Goal: Information Seeking & Learning: Learn about a topic

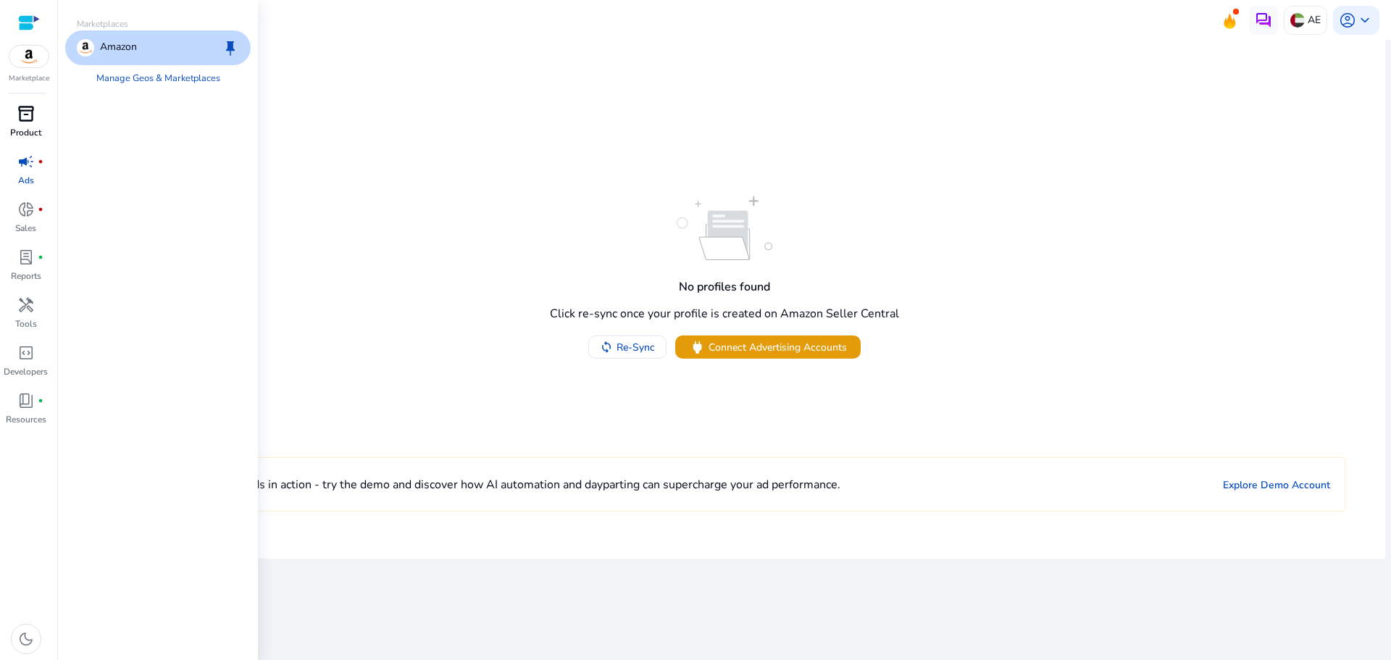
click at [25, 128] on p "Product" at bounding box center [25, 132] width 31 height 13
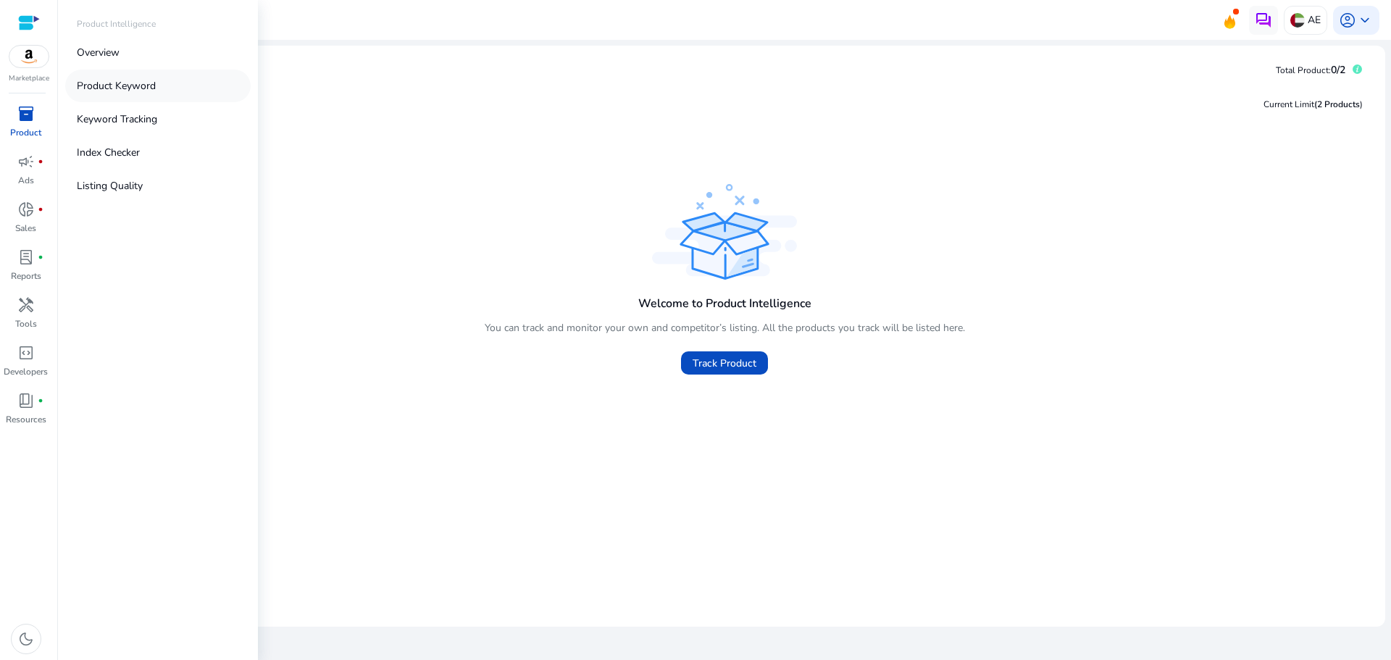
click at [109, 91] on p "Product Keyword" at bounding box center [116, 85] width 79 height 15
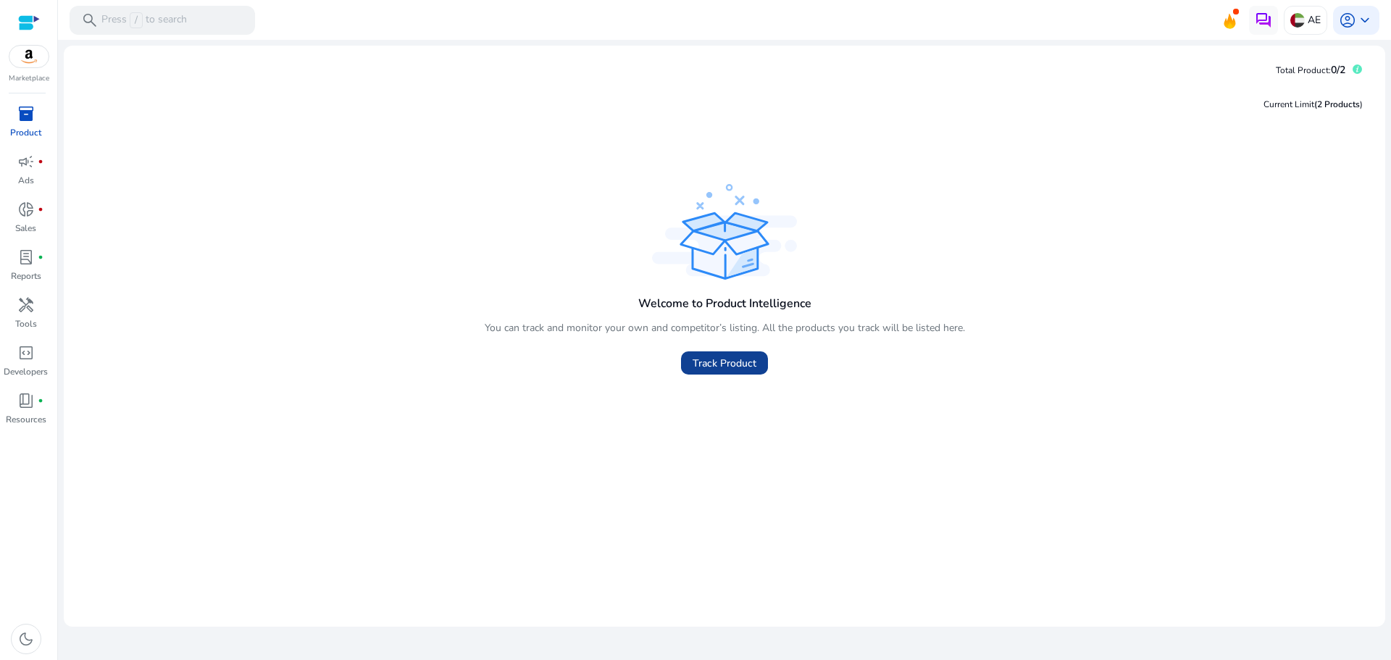
click at [709, 360] on span "Track Product" at bounding box center [725, 363] width 64 height 15
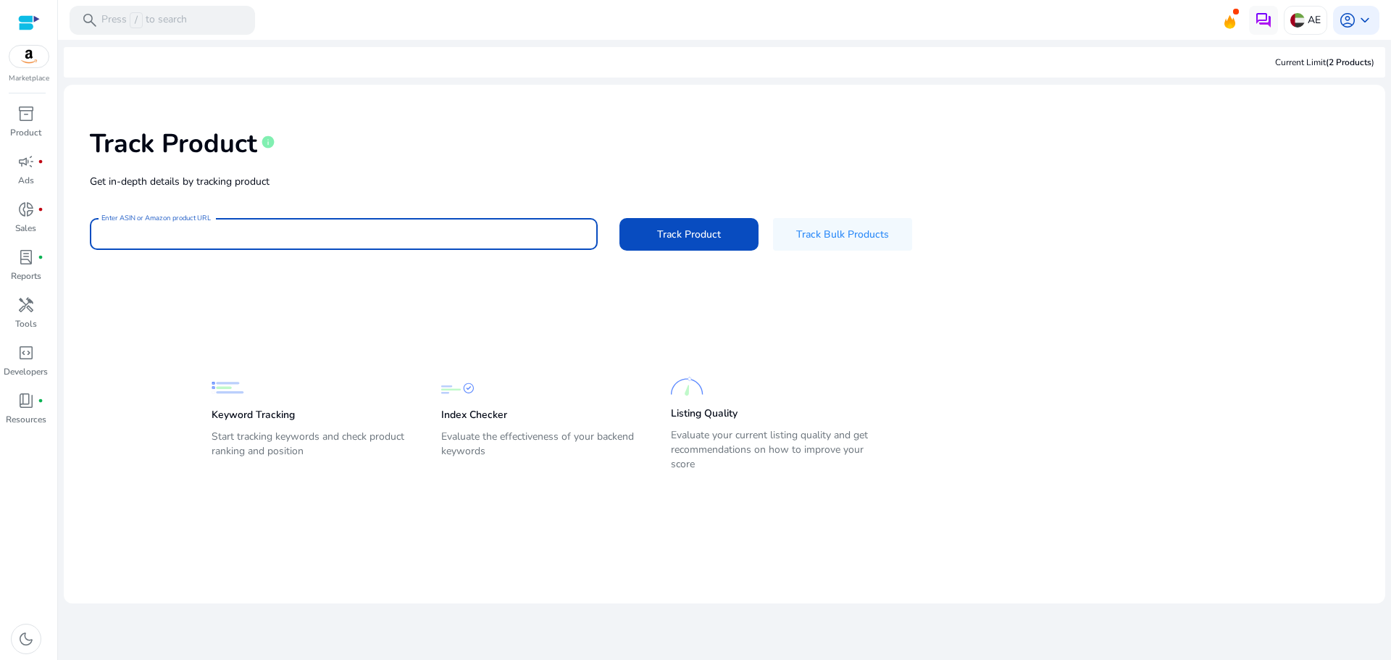
click at [317, 241] on input "Enter ASIN or Amazon product URL" at bounding box center [343, 234] width 485 height 16
paste input "**********"
type input "**********"
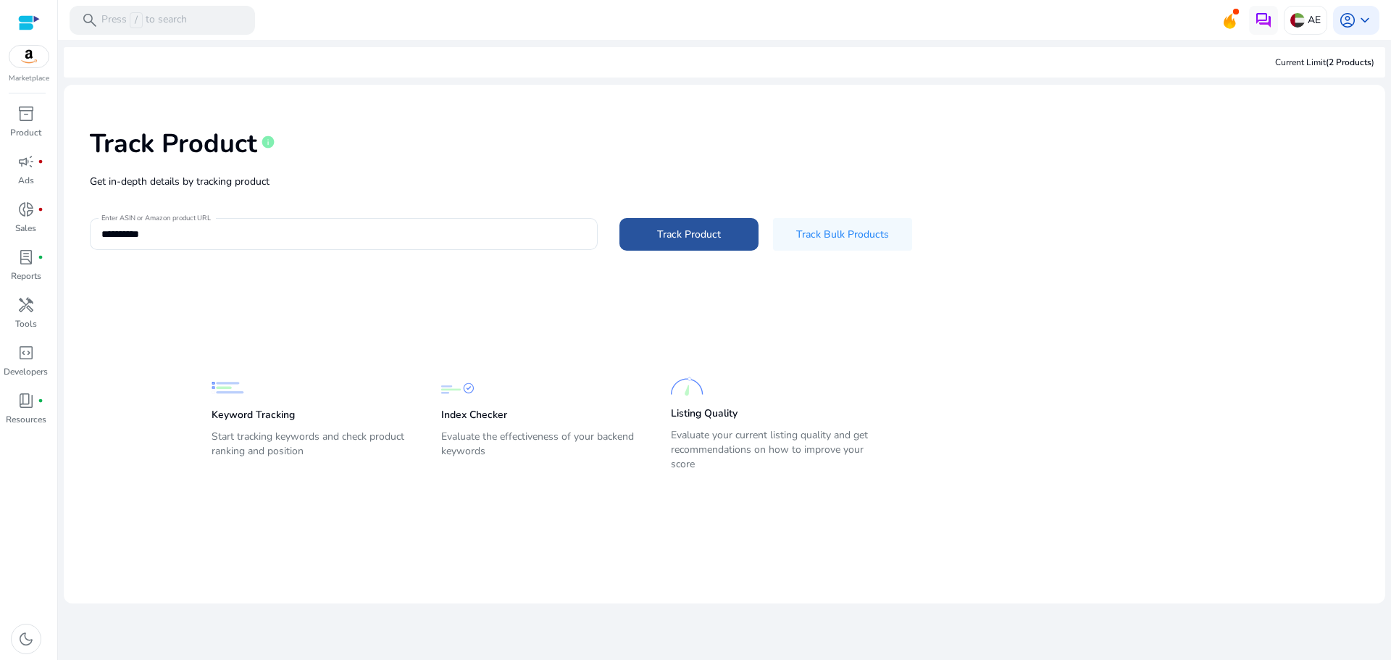
click at [652, 233] on span at bounding box center [688, 234] width 139 height 35
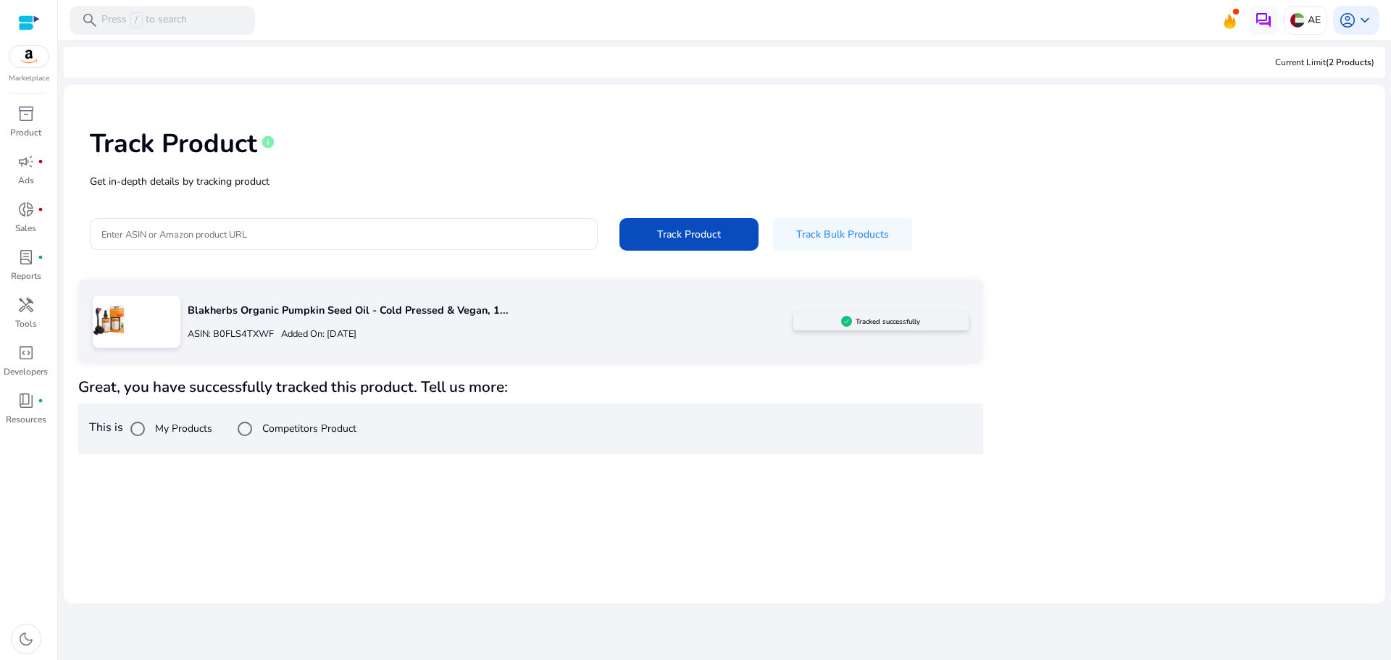
click at [130, 335] on div at bounding box center [137, 322] width 88 height 52
click at [248, 314] on p "Blakherbs Organic Pumpkin Seed Oil - Cold Pressed & Vegan, 1..." at bounding box center [491, 311] width 606 height 16
click at [686, 235] on span "Track Product" at bounding box center [689, 234] width 64 height 15
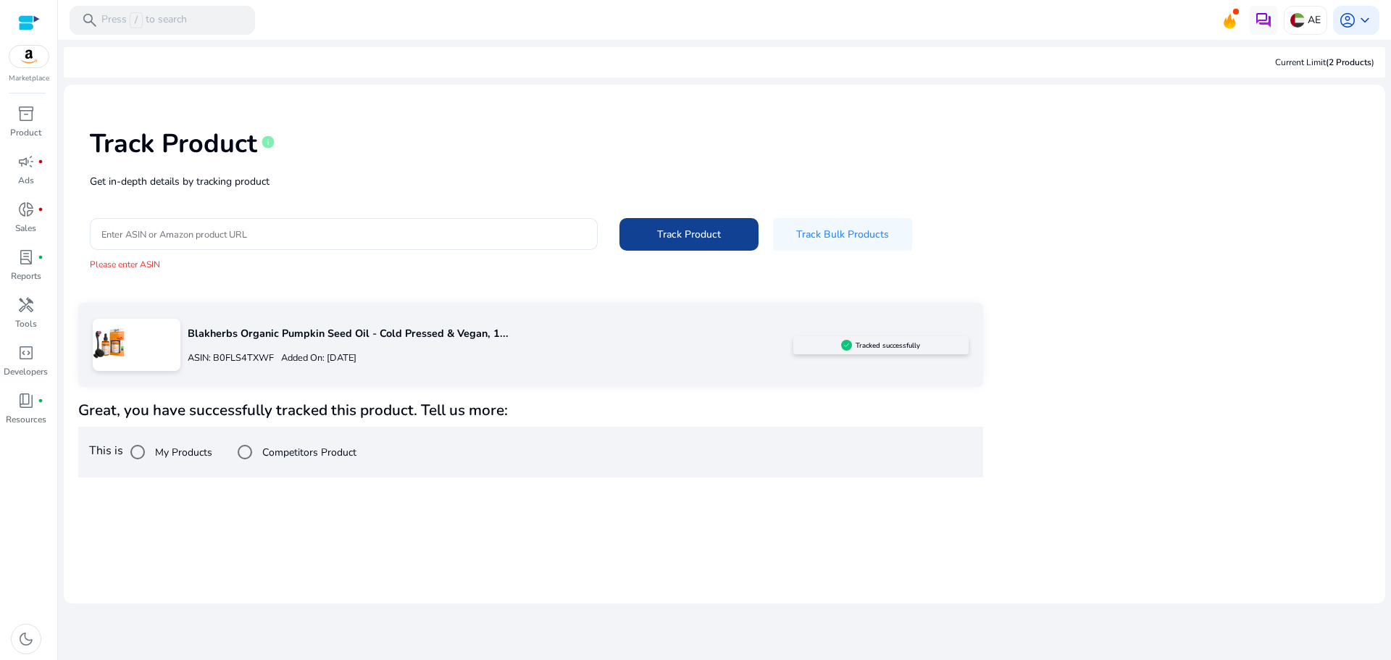
click at [681, 237] on span "Track Product" at bounding box center [689, 234] width 64 height 15
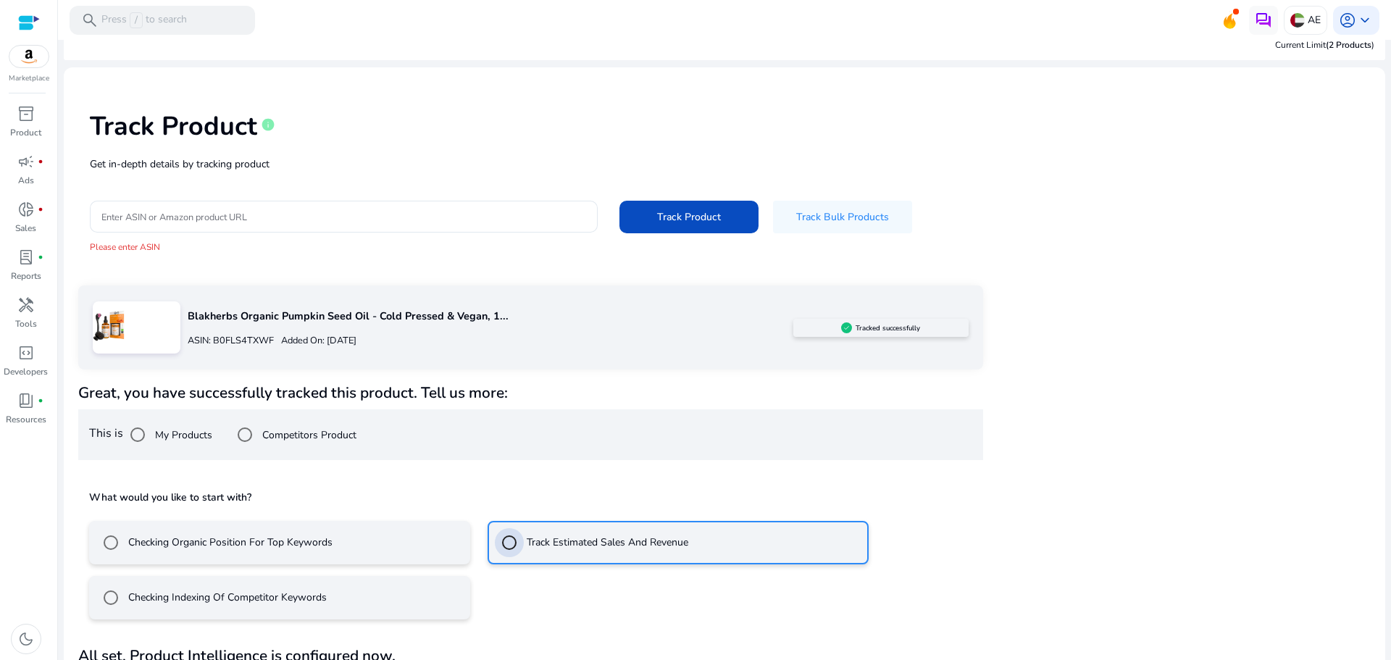
scroll to position [63, 0]
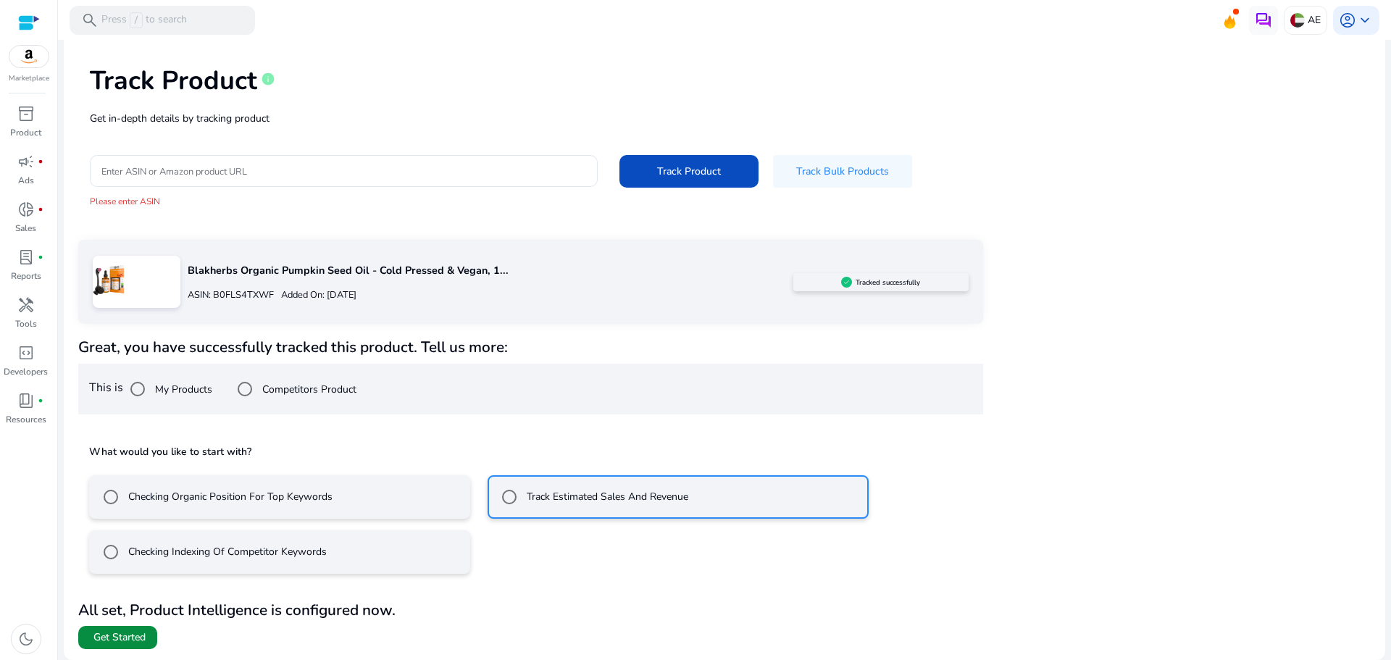
click at [122, 643] on span "Get Started" at bounding box center [119, 637] width 52 height 14
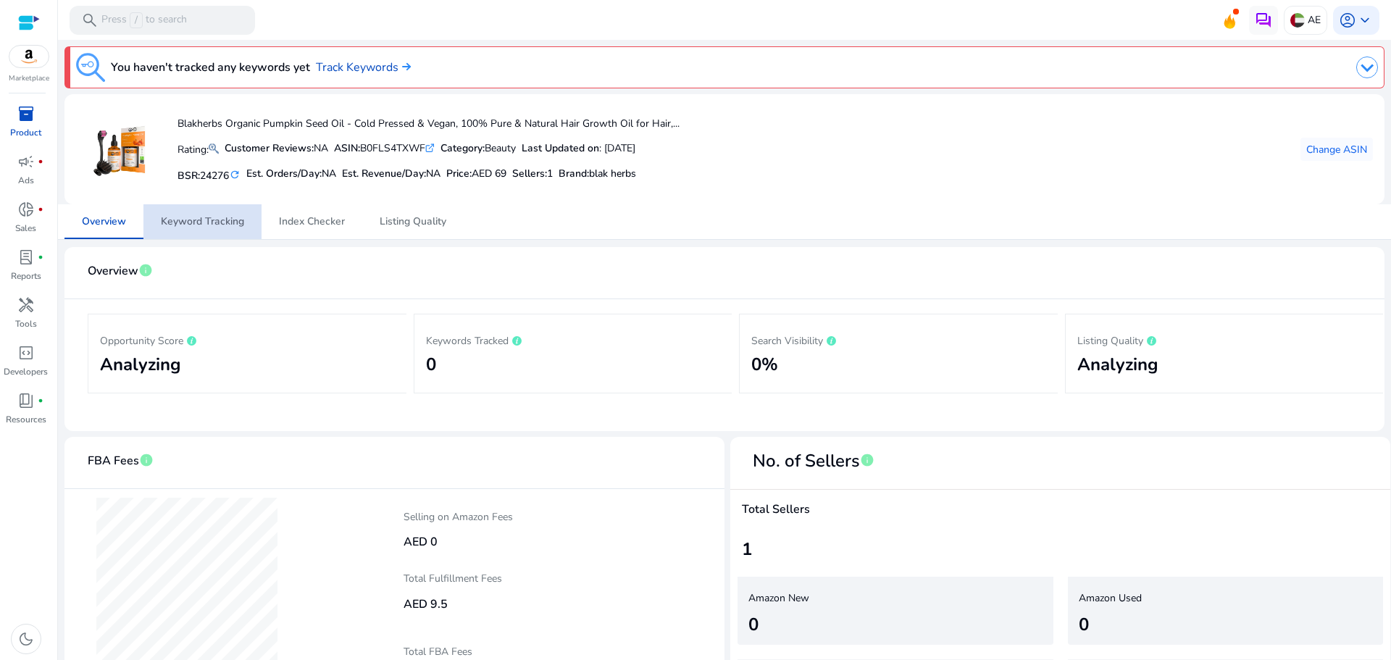
click at [211, 217] on span "Keyword Tracking" at bounding box center [202, 222] width 83 height 10
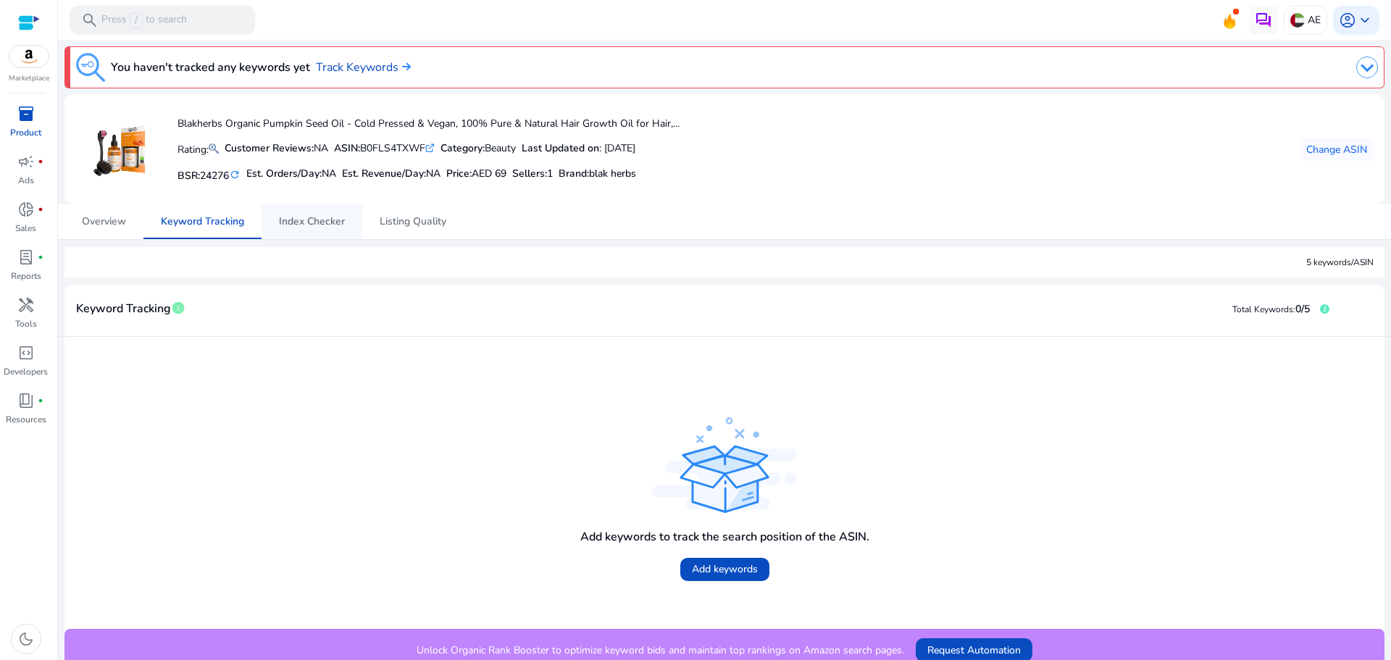
click at [309, 219] on span "Index Checker" at bounding box center [312, 222] width 66 height 10
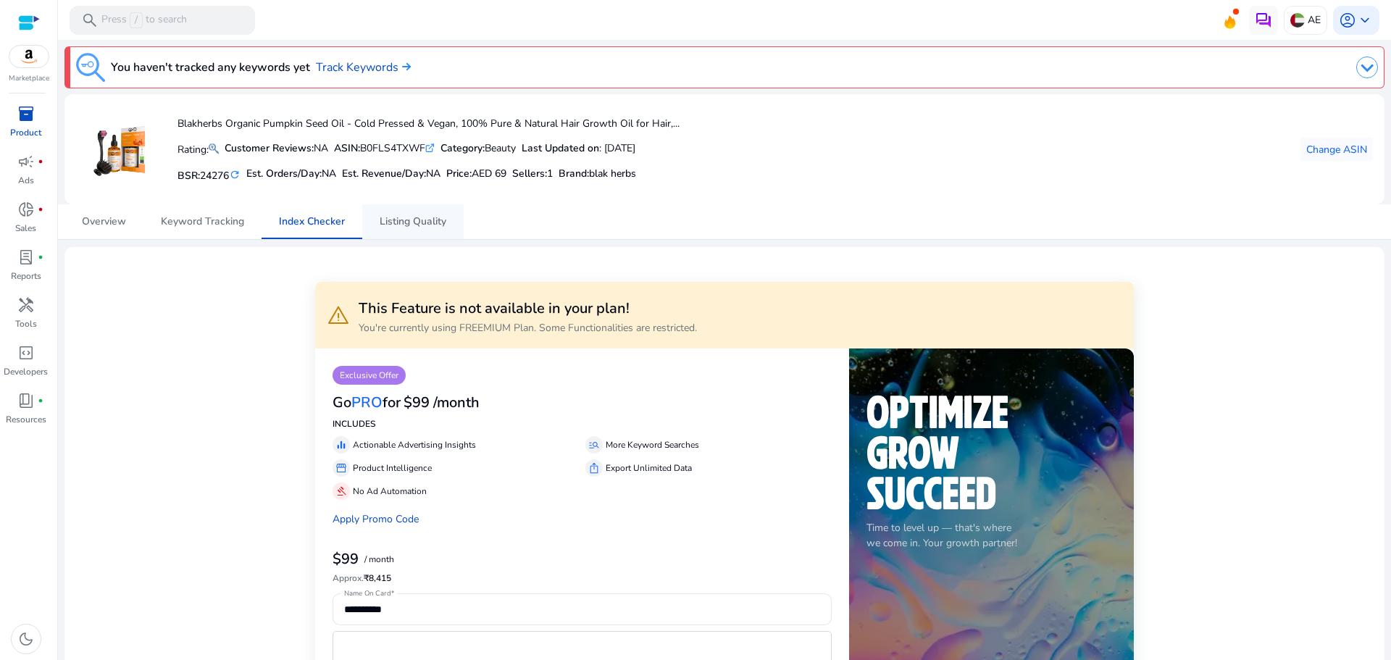
click at [414, 217] on span "Listing Quality" at bounding box center [413, 222] width 67 height 10
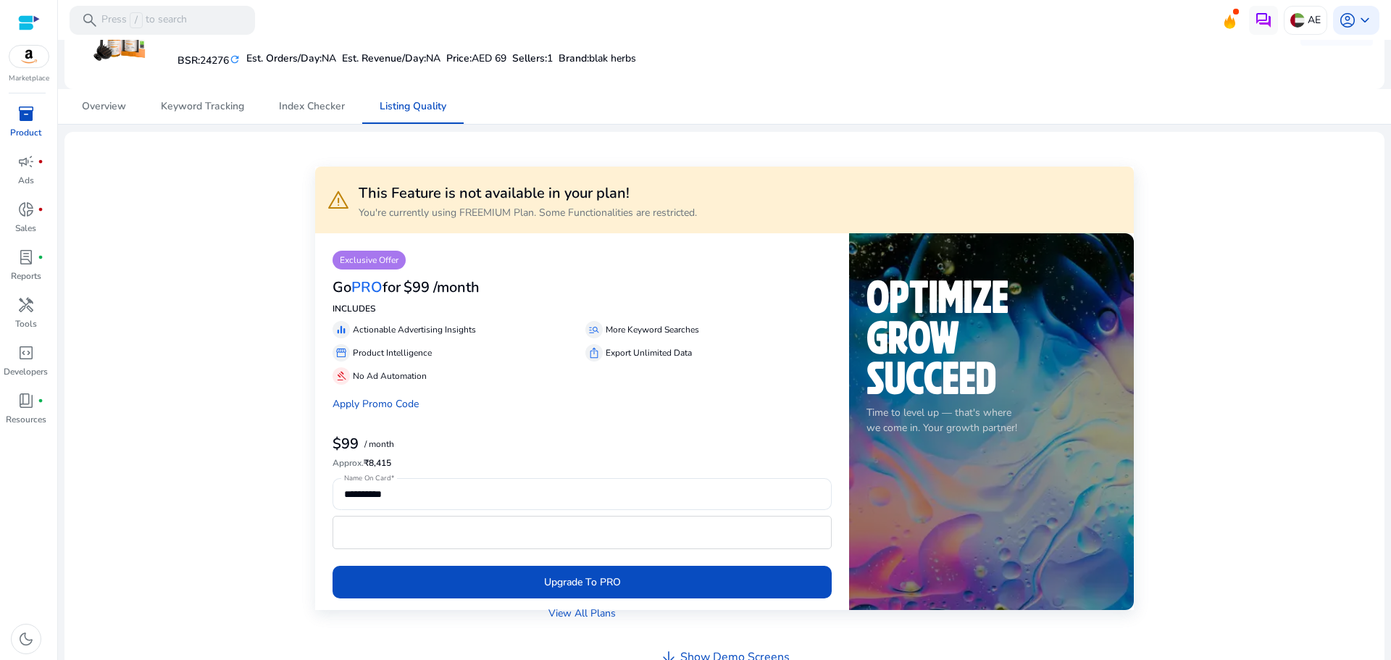
scroll to position [146, 0]
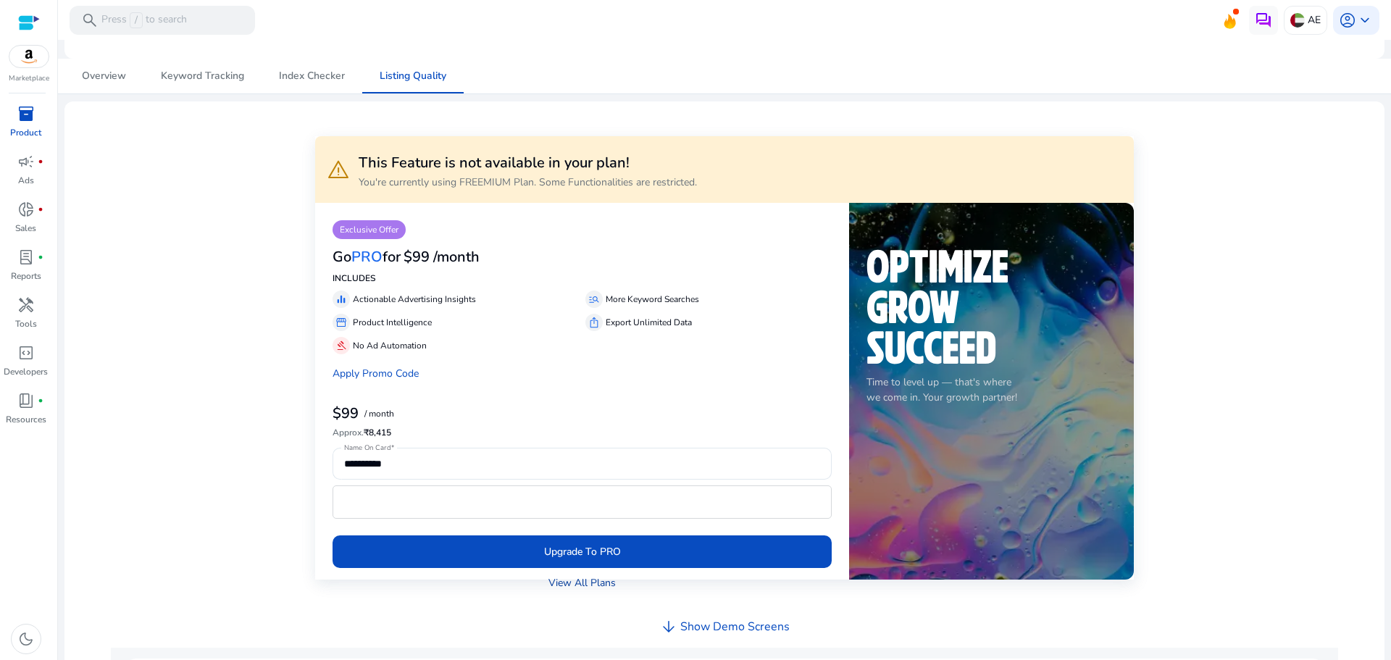
click at [596, 586] on link "View All Plans" at bounding box center [581, 582] width 67 height 15
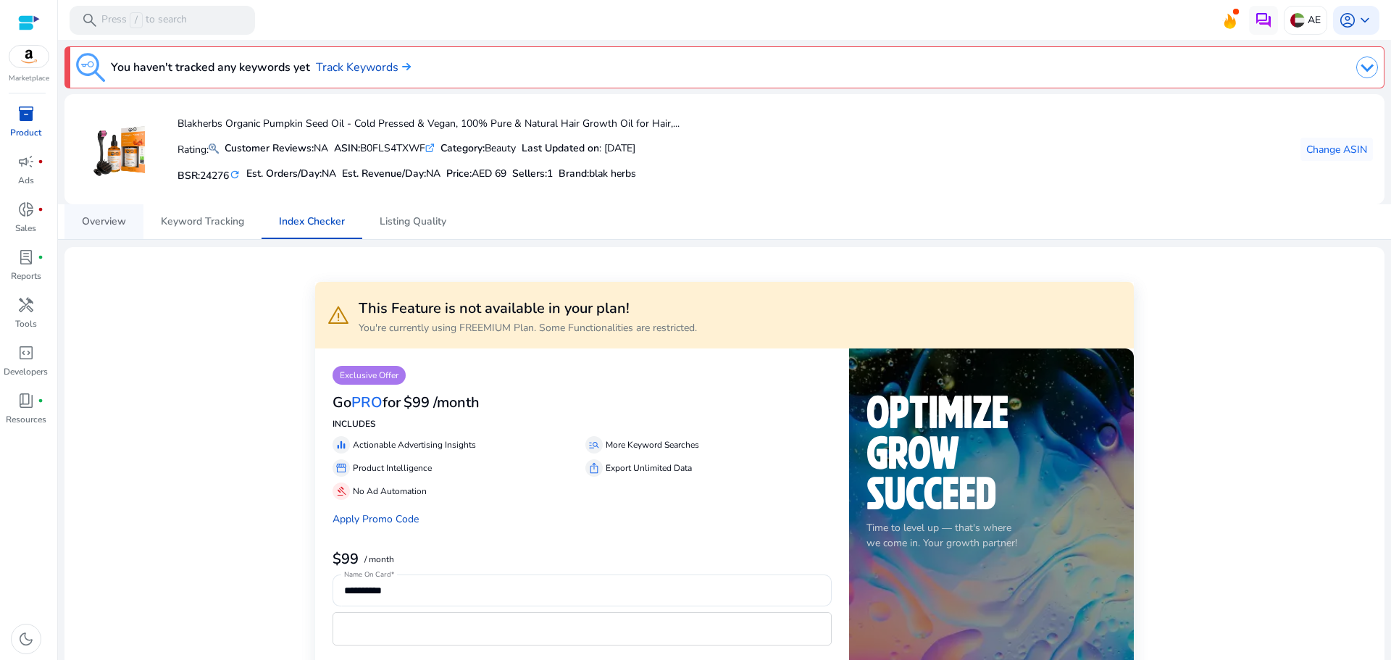
click at [103, 225] on span "Overview" at bounding box center [104, 222] width 44 height 10
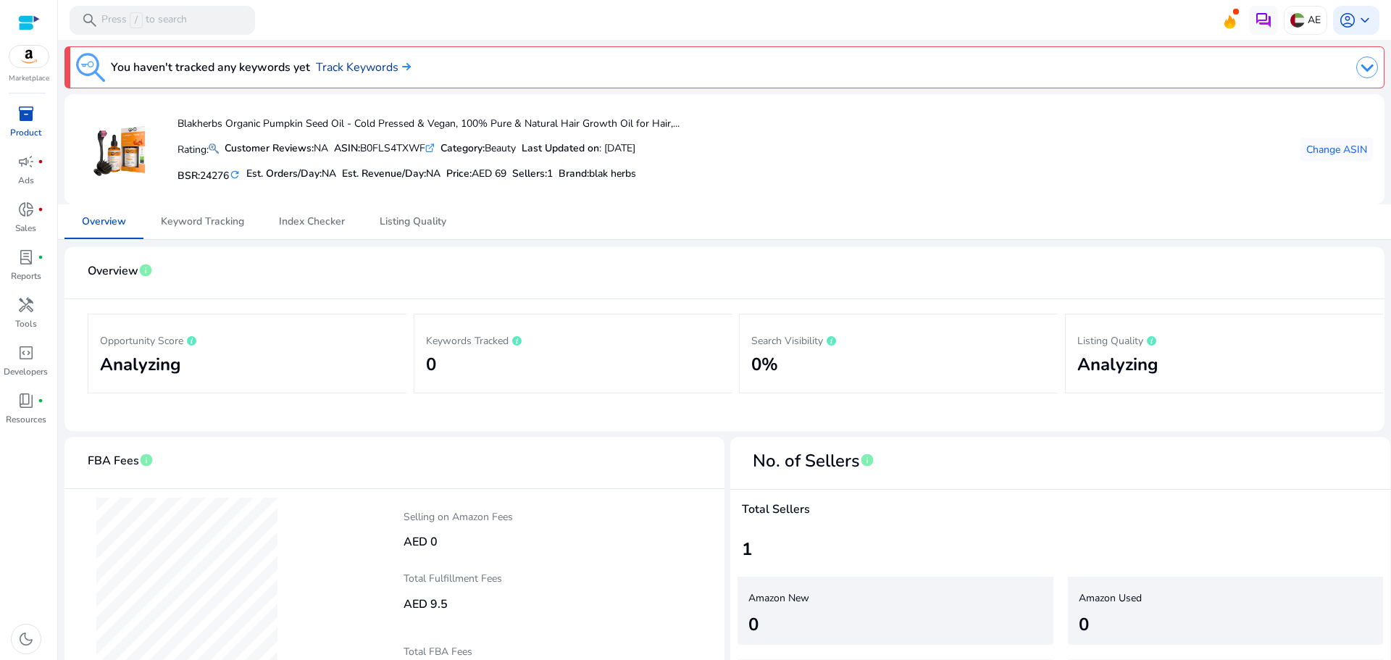
click at [384, 65] on link "Track Keywords" at bounding box center [363, 67] width 95 height 17
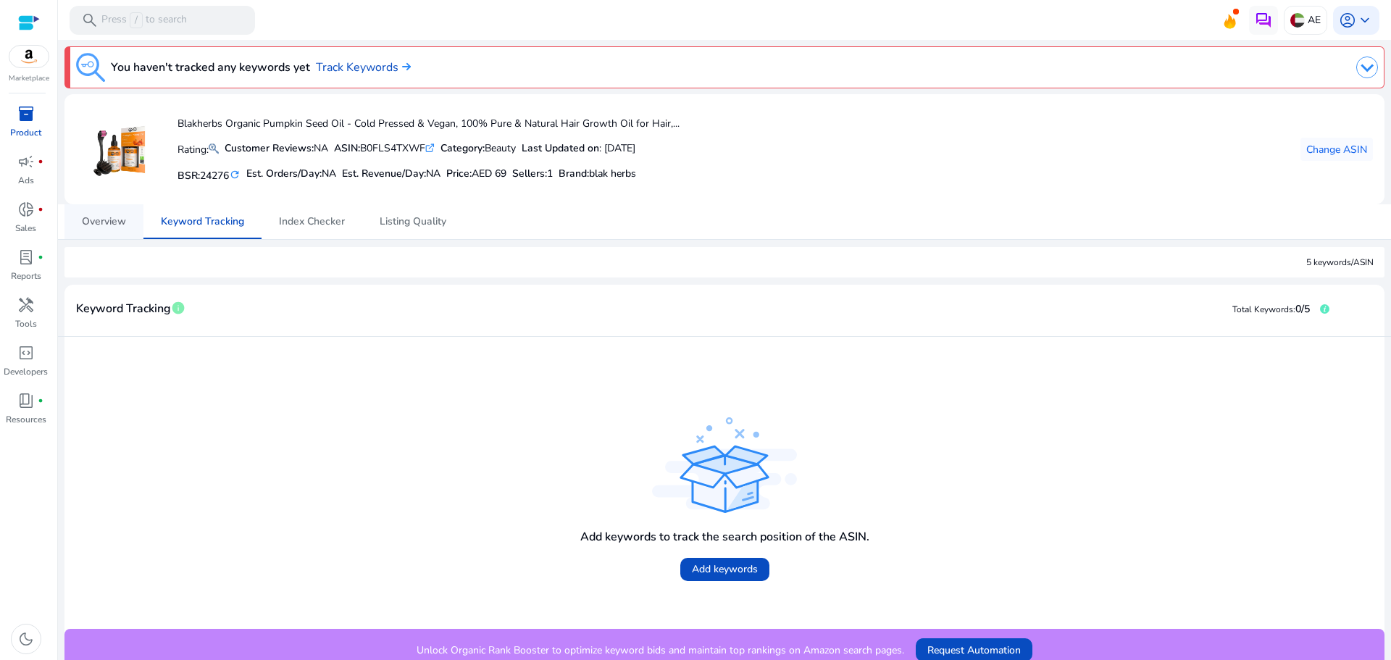
click at [106, 225] on span "Overview" at bounding box center [104, 222] width 44 height 10
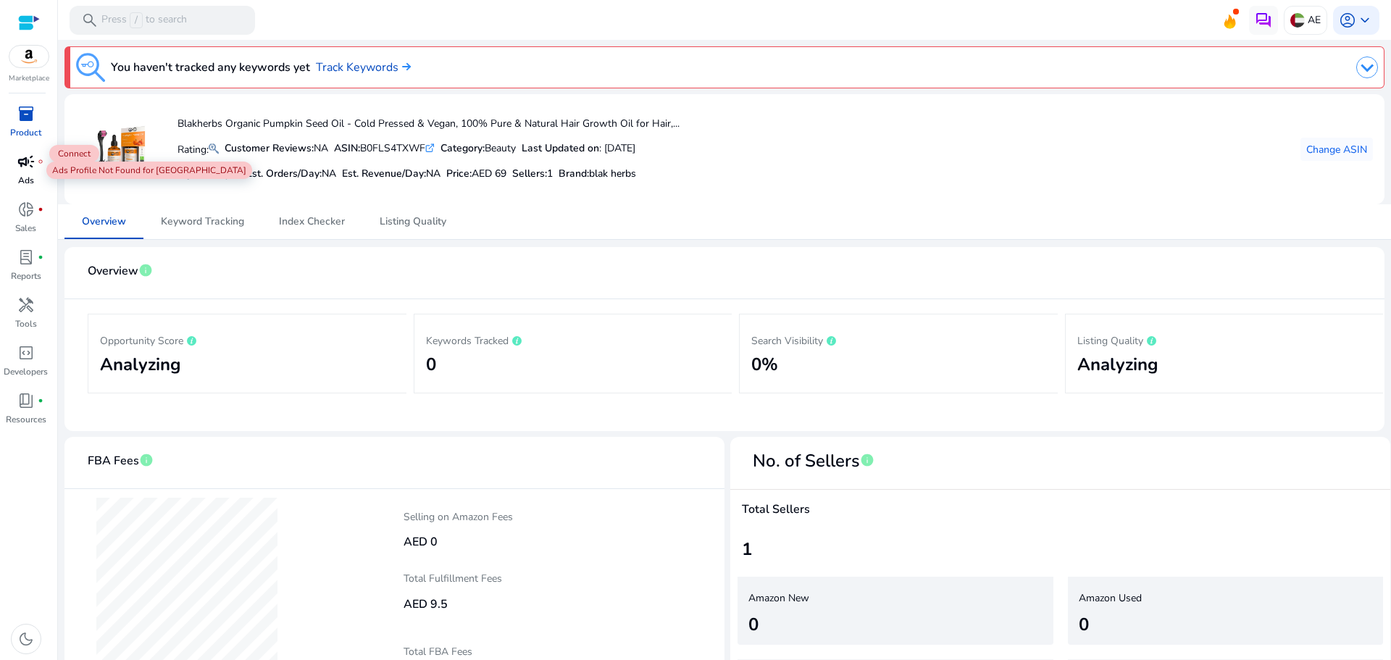
click at [21, 172] on div "campaign fiber_manual_record" at bounding box center [26, 161] width 41 height 23
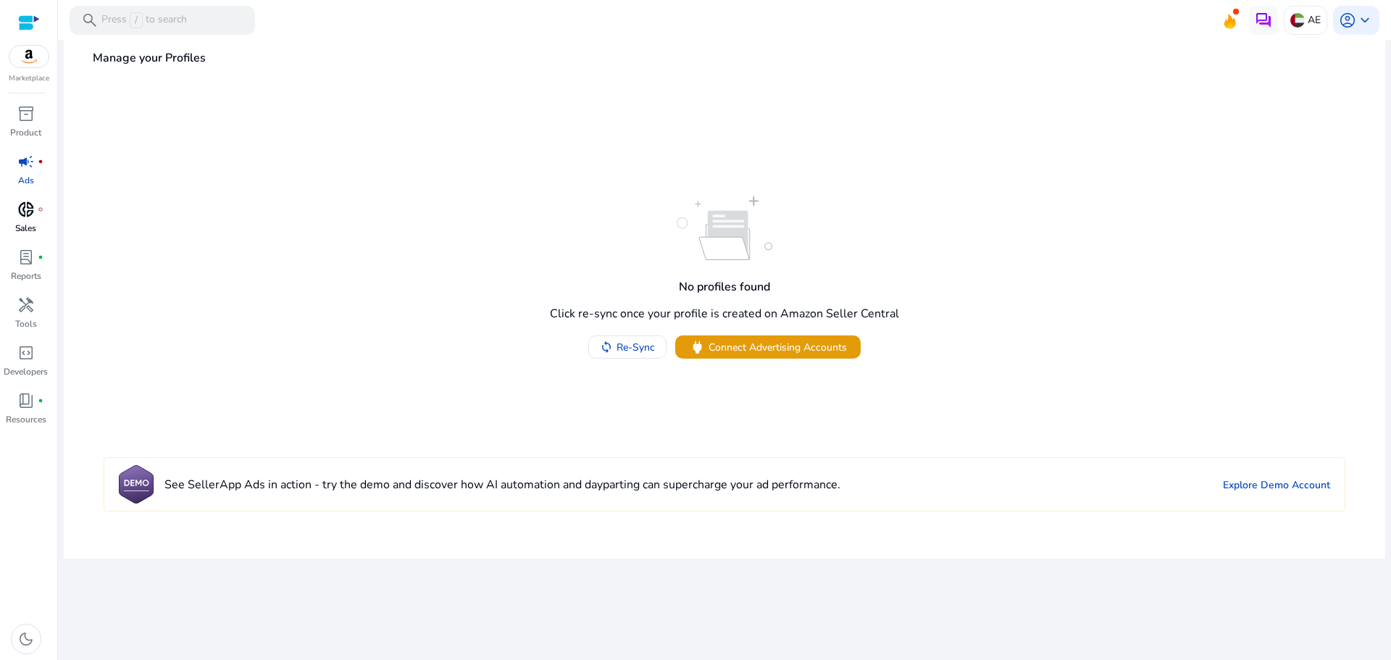
click at [20, 211] on span "donut_small" at bounding box center [25, 209] width 17 height 17
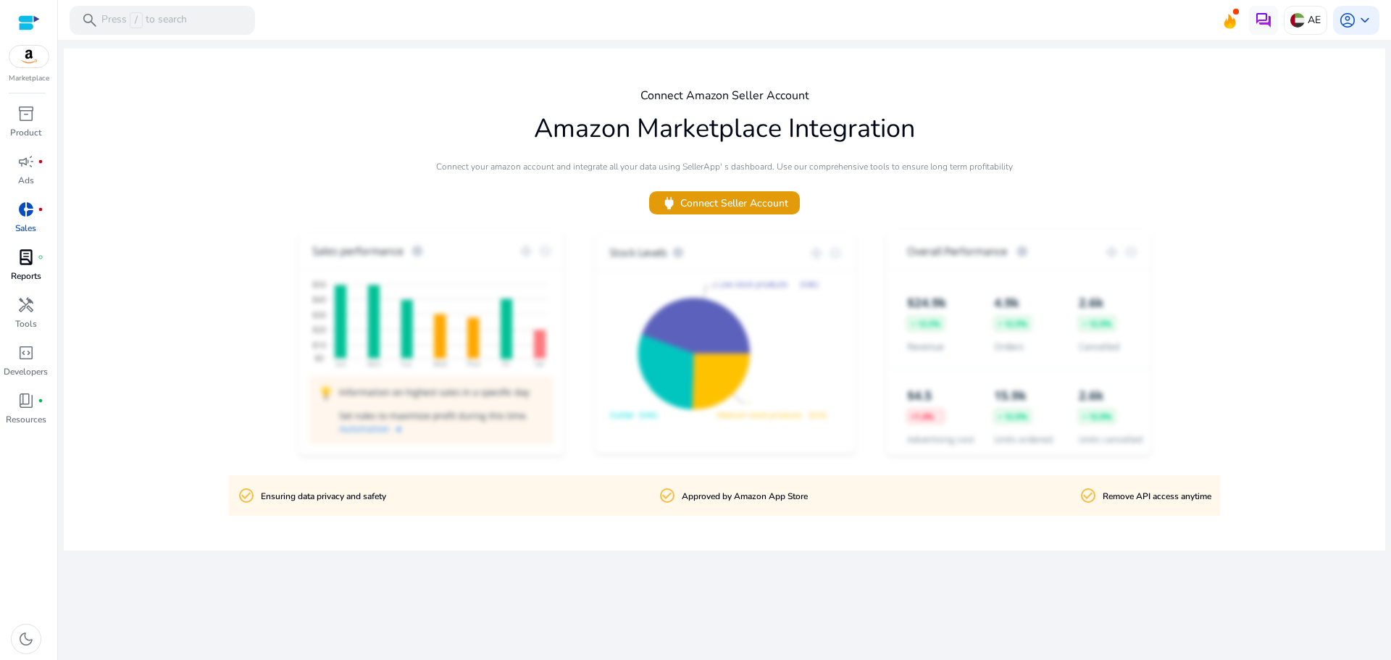
click at [25, 260] on span "lab_profile" at bounding box center [25, 256] width 17 height 17
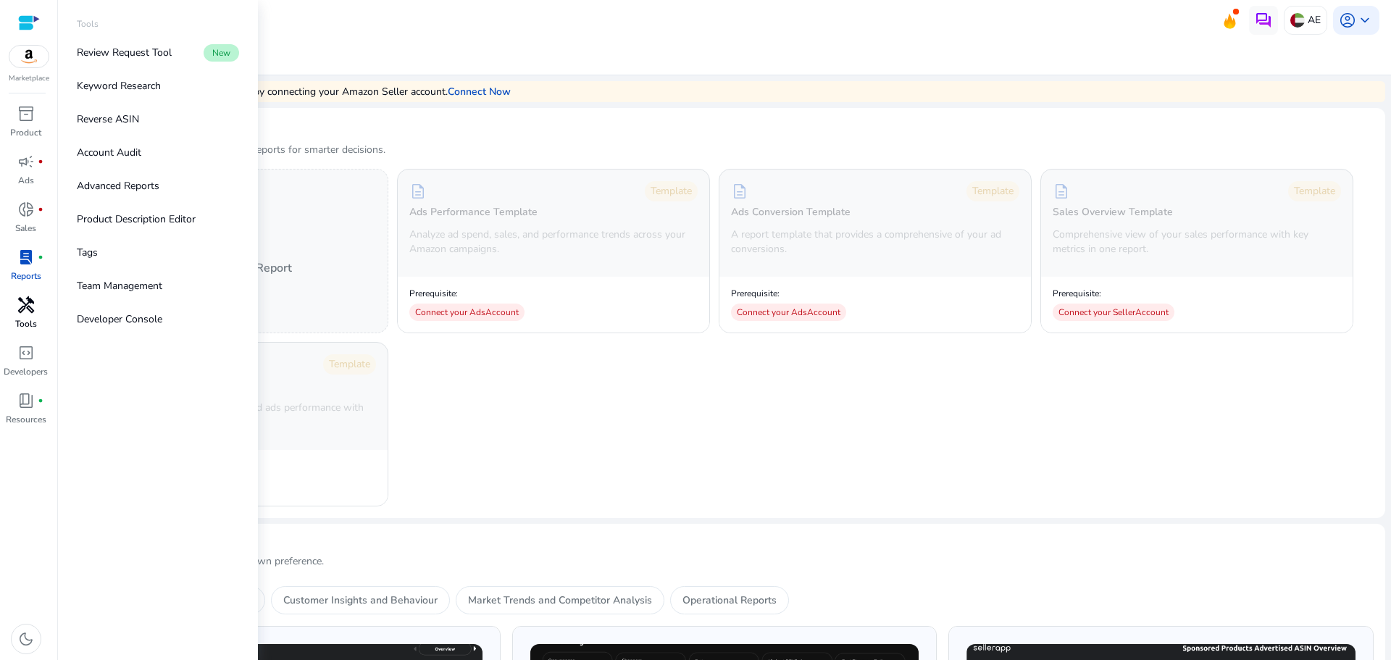
click at [25, 324] on p "Tools" at bounding box center [26, 323] width 22 height 13
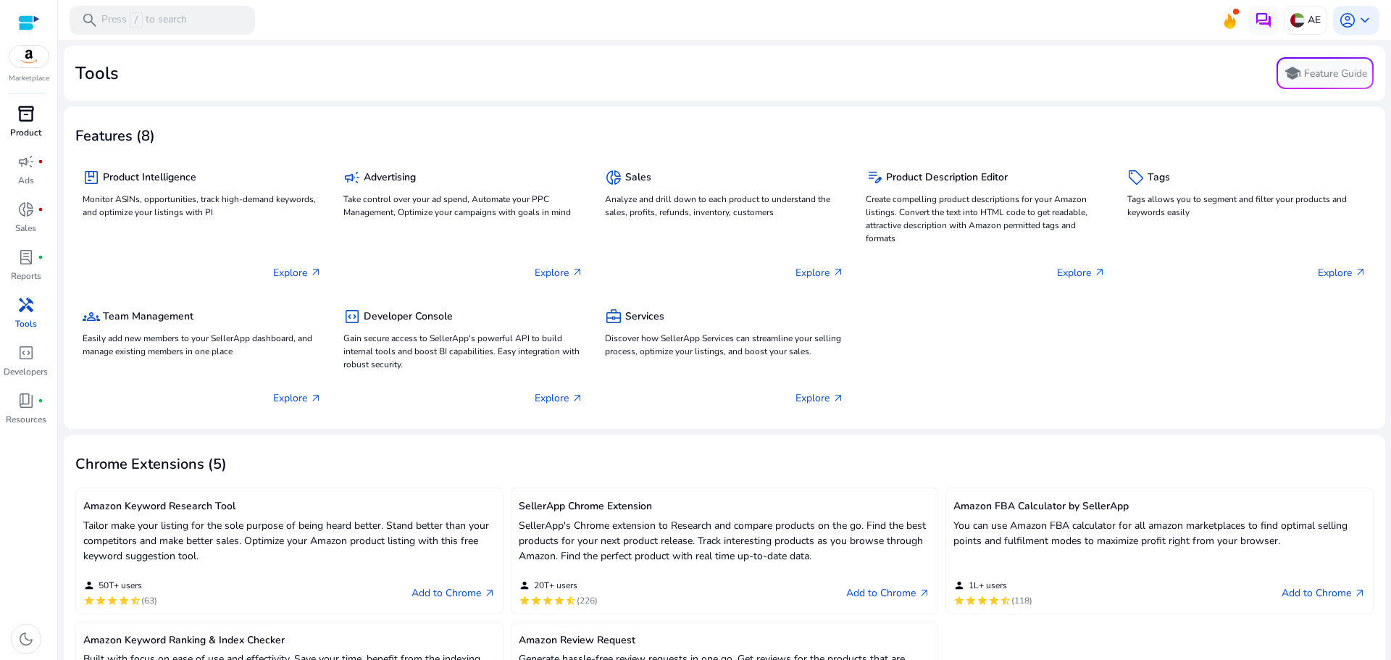
click at [31, 120] on span "inventory_2" at bounding box center [25, 113] width 17 height 17
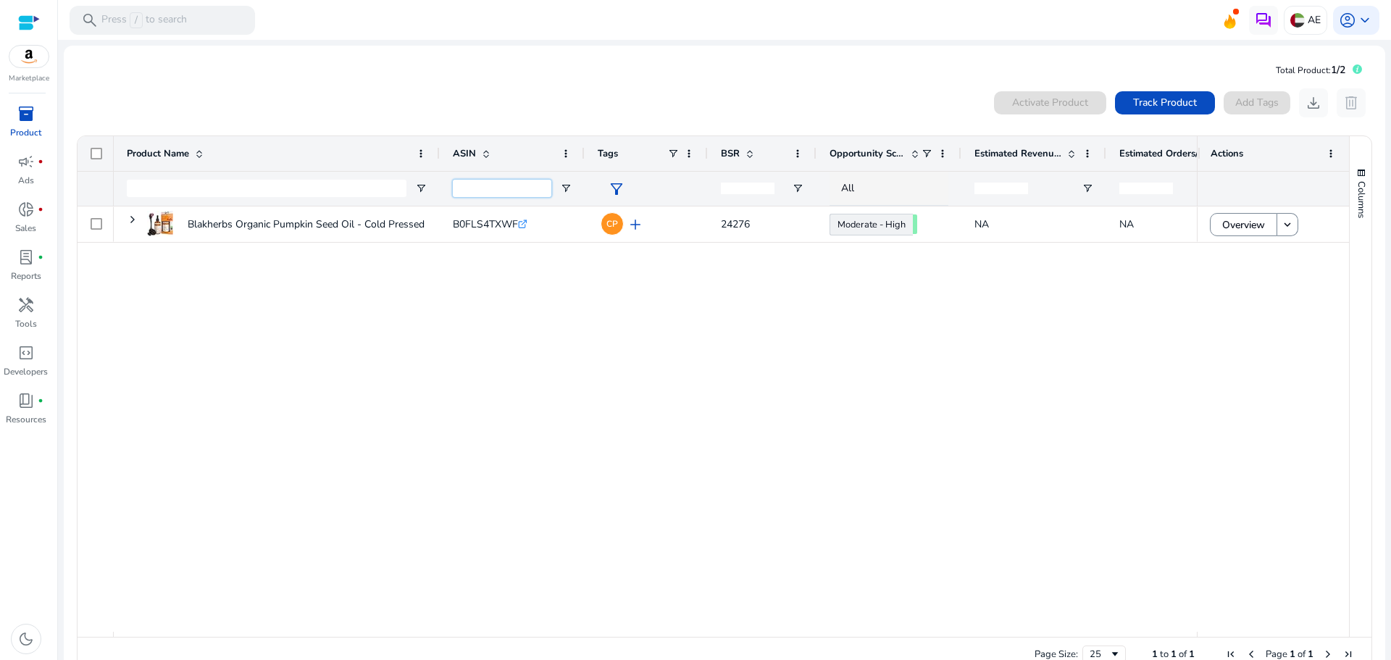
click at [474, 188] on input "ASIN Filter Input" at bounding box center [502, 188] width 99 height 17
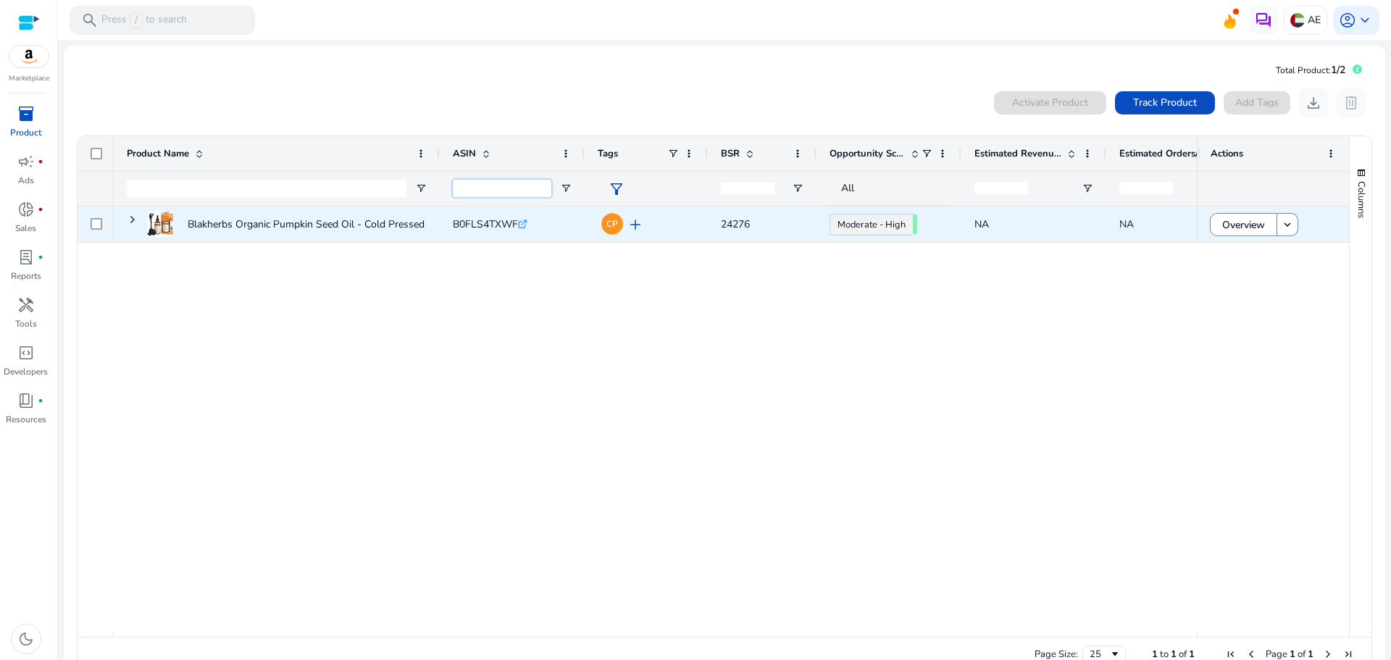
paste input "**********"
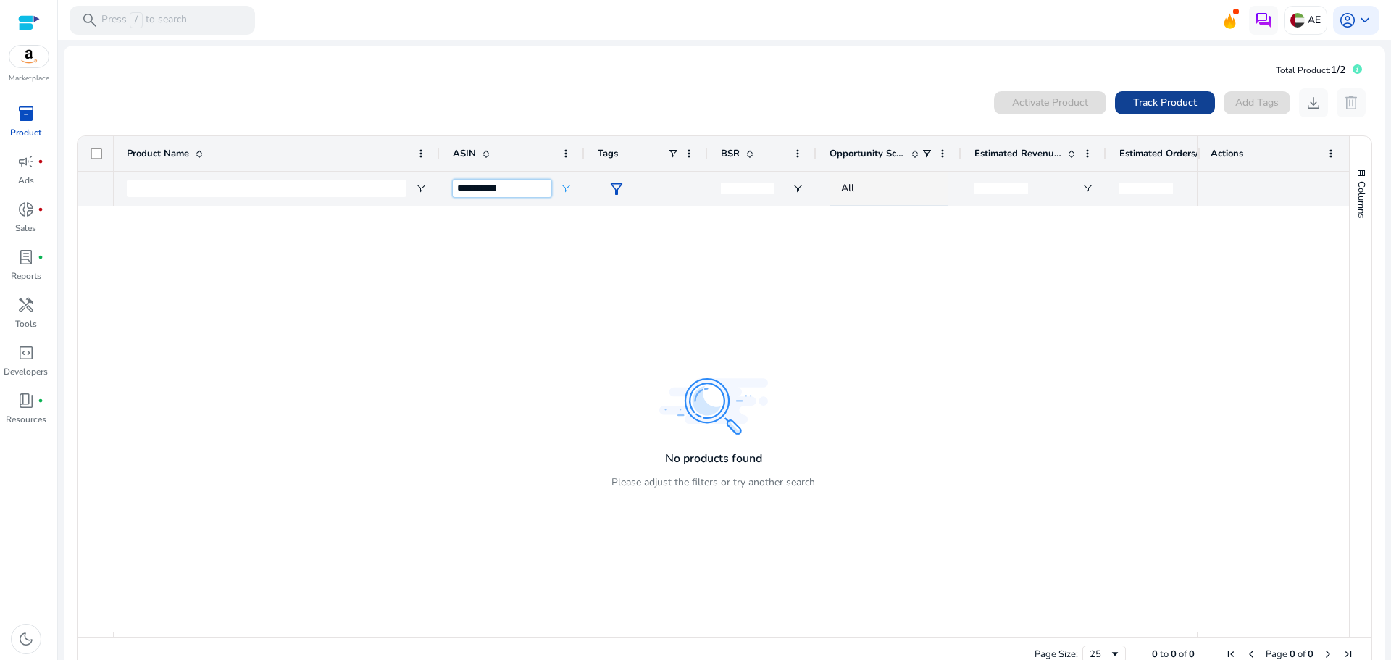
type input "**********"
click at [1140, 99] on span "Track Product" at bounding box center [1165, 102] width 64 height 15
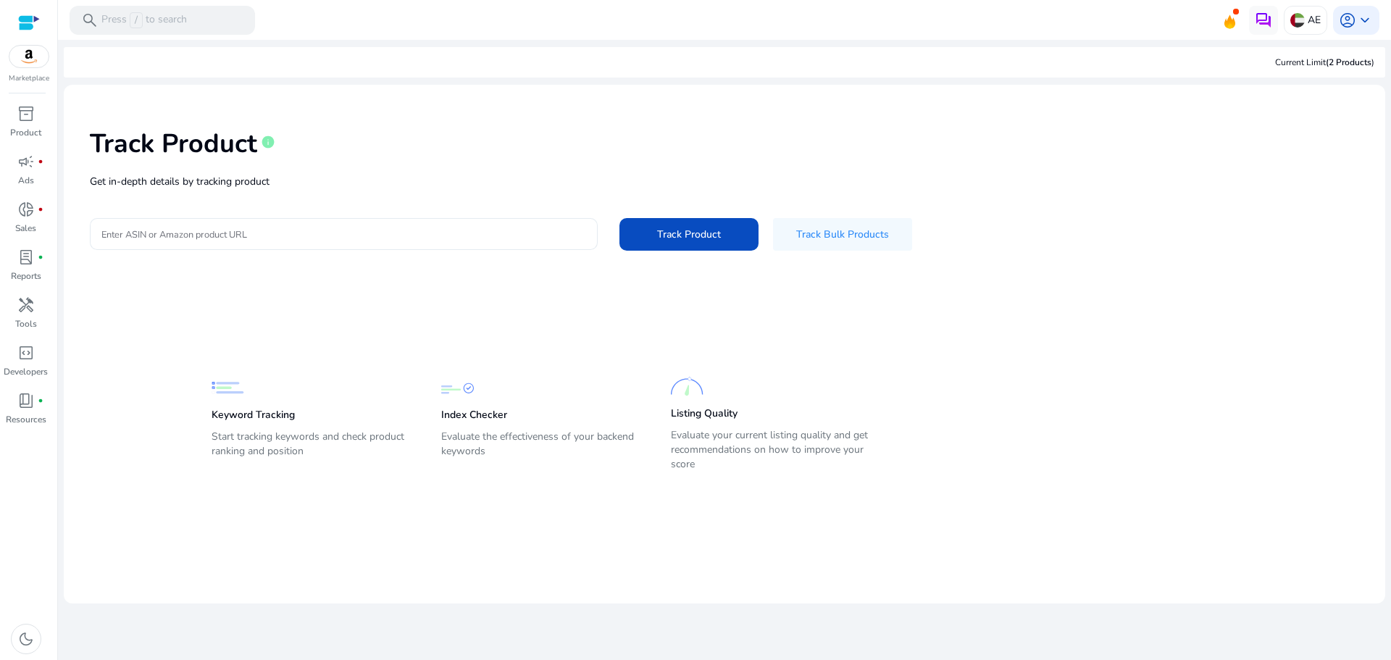
click at [343, 233] on input "Enter ASIN or Amazon product URL" at bounding box center [343, 234] width 485 height 16
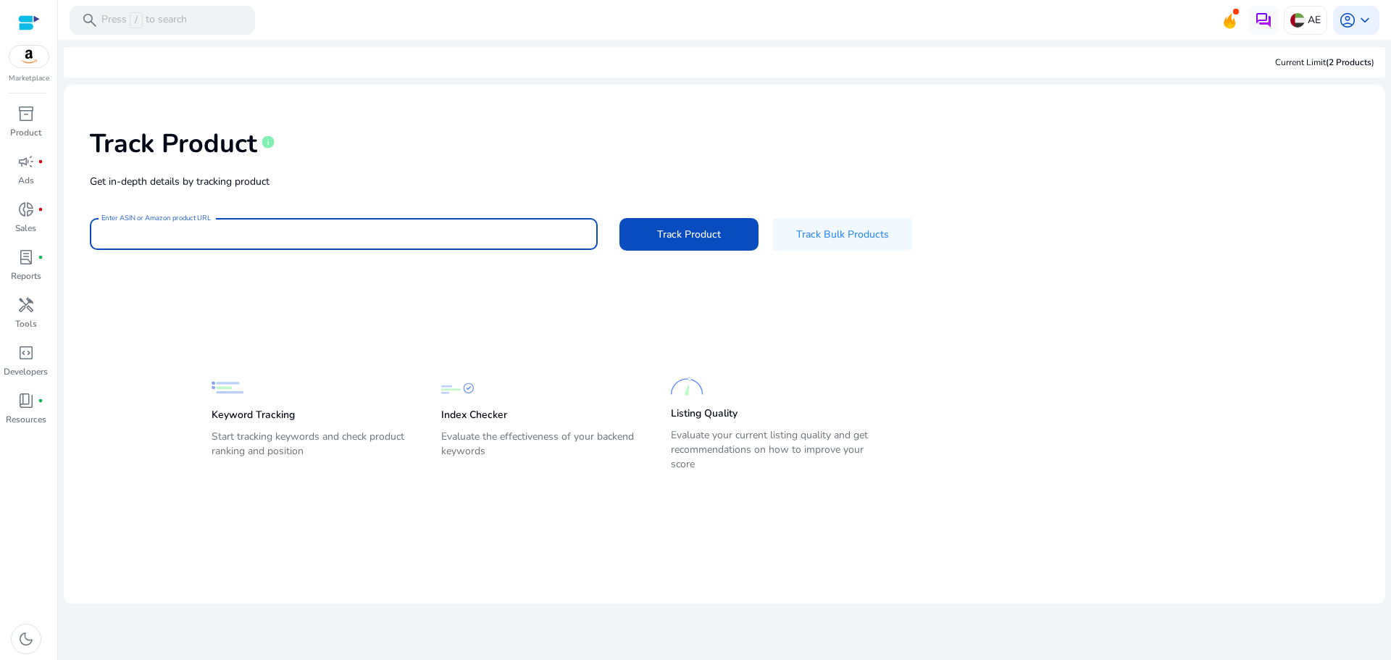
paste input "**********"
click at [619, 218] on button "Track Product" at bounding box center [688, 234] width 139 height 33
type input "**********"
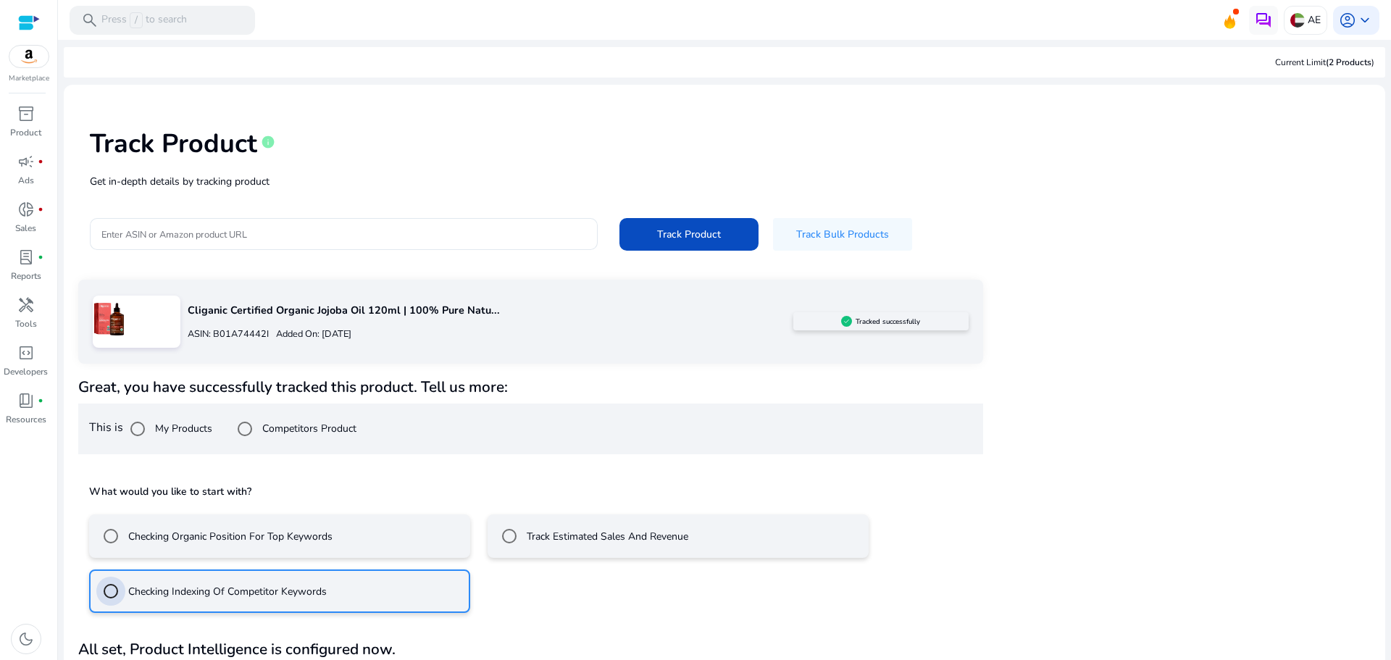
scroll to position [39, 0]
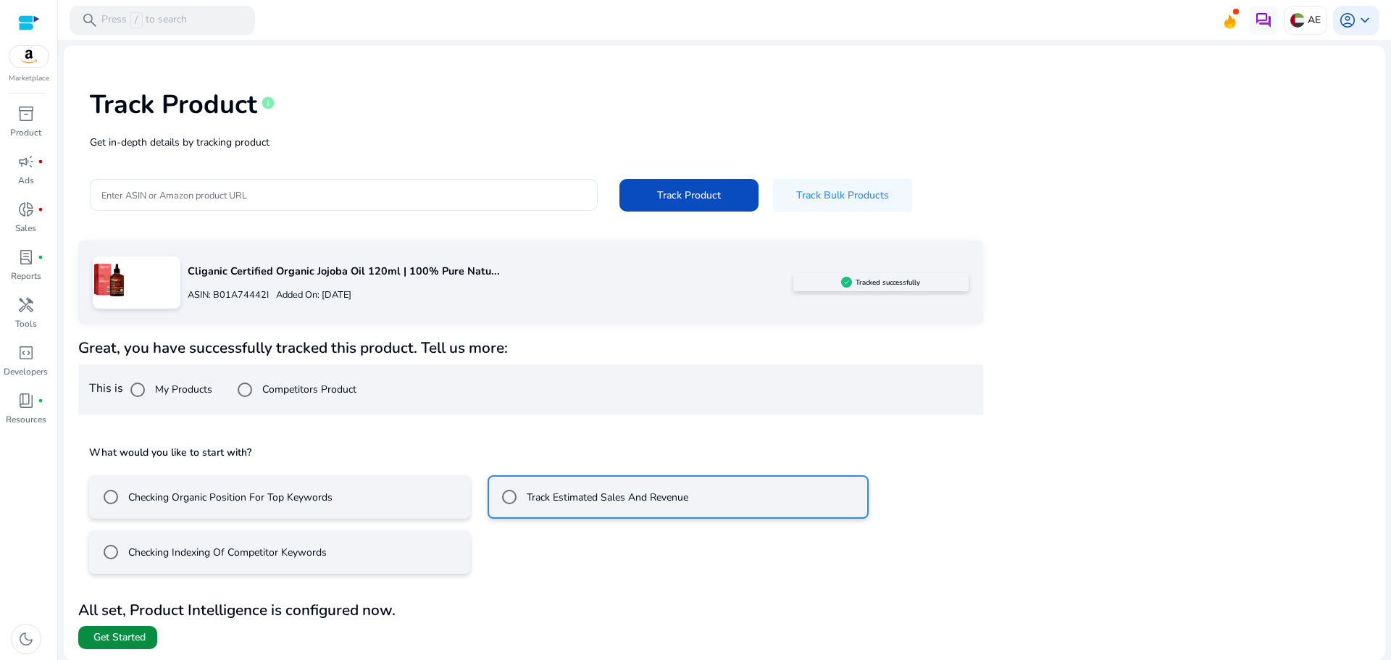
click at [129, 637] on span "Get Started" at bounding box center [119, 637] width 52 height 14
click at [129, 621] on div "We are getting things ready for you... Current Limit (2 Products ) Track Produc…" at bounding box center [724, 311] width 1321 height 620
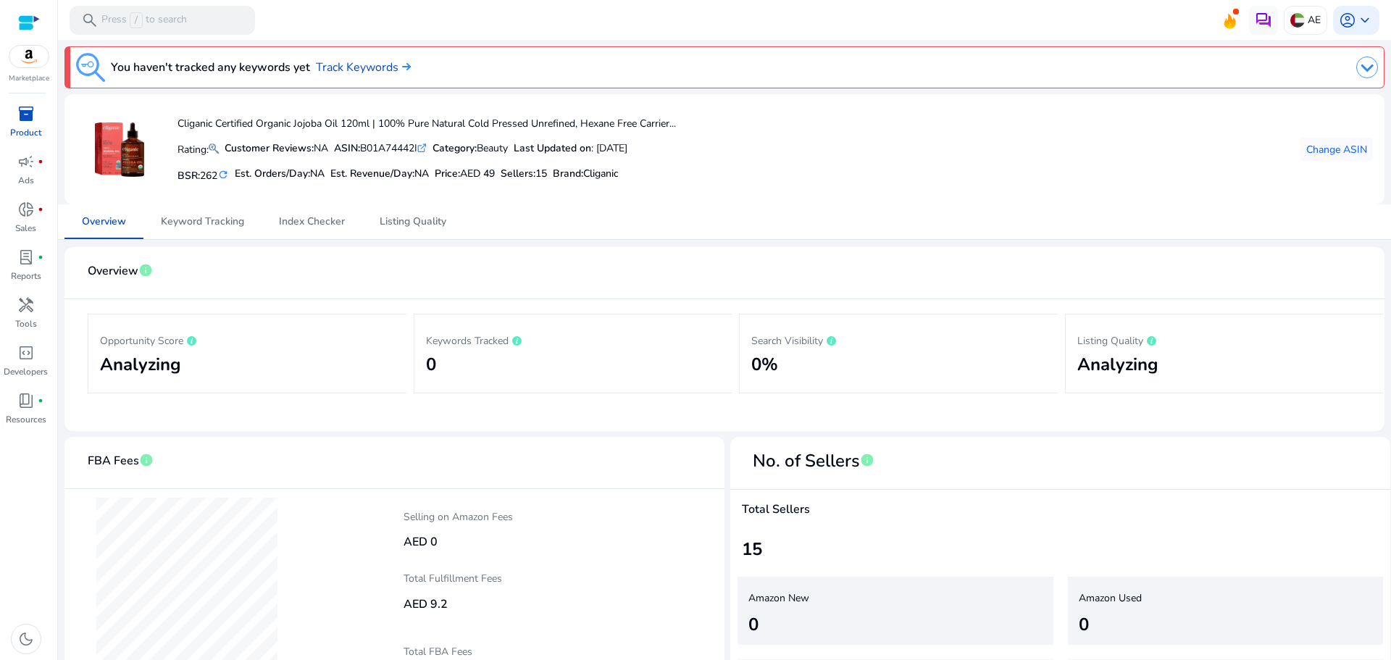
click at [866, 185] on div "Cliganic Certified Organic Jojoba Oil 120ml | 100% Pure Natural Cold Pressed Un…" at bounding box center [724, 149] width 1297 height 87
click at [866, 185] on body "We recommend switching to desktop view for the best experience. Marketplace inv…" at bounding box center [695, 330] width 1391 height 660
click at [212, 226] on span "Keyword Tracking" at bounding box center [202, 222] width 83 height 10
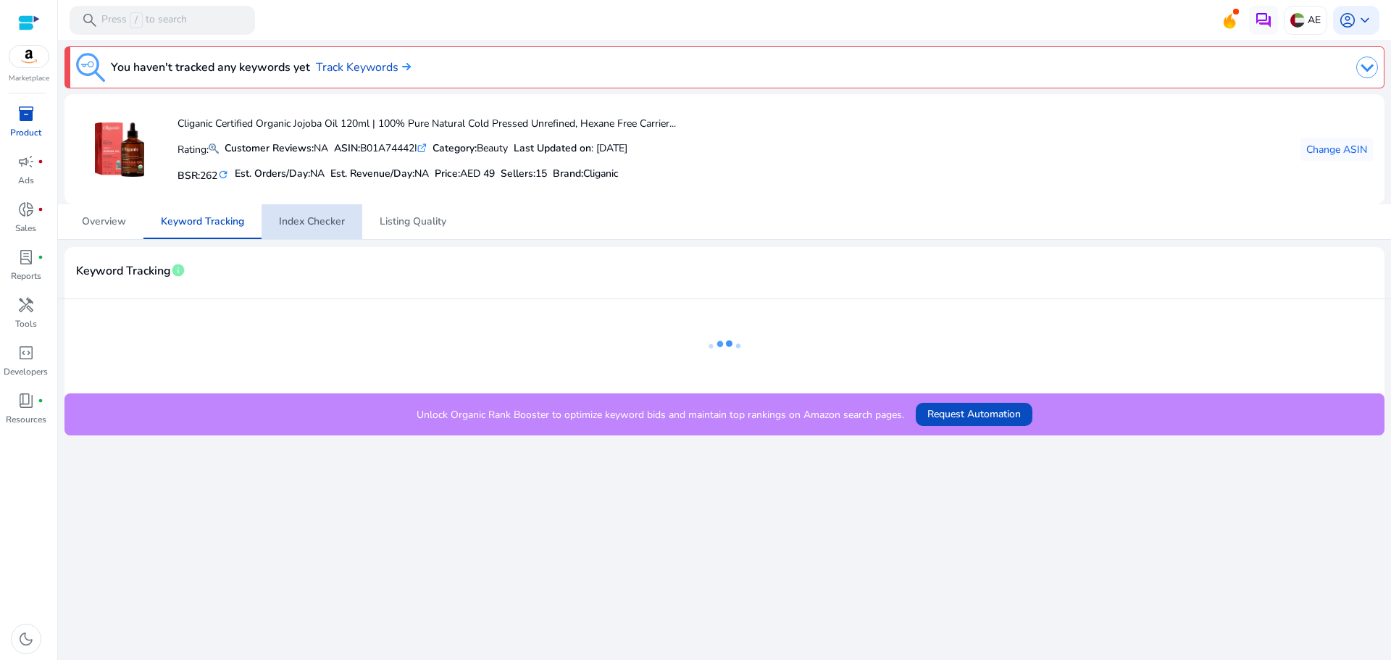
click at [322, 219] on span "Index Checker" at bounding box center [312, 222] width 66 height 10
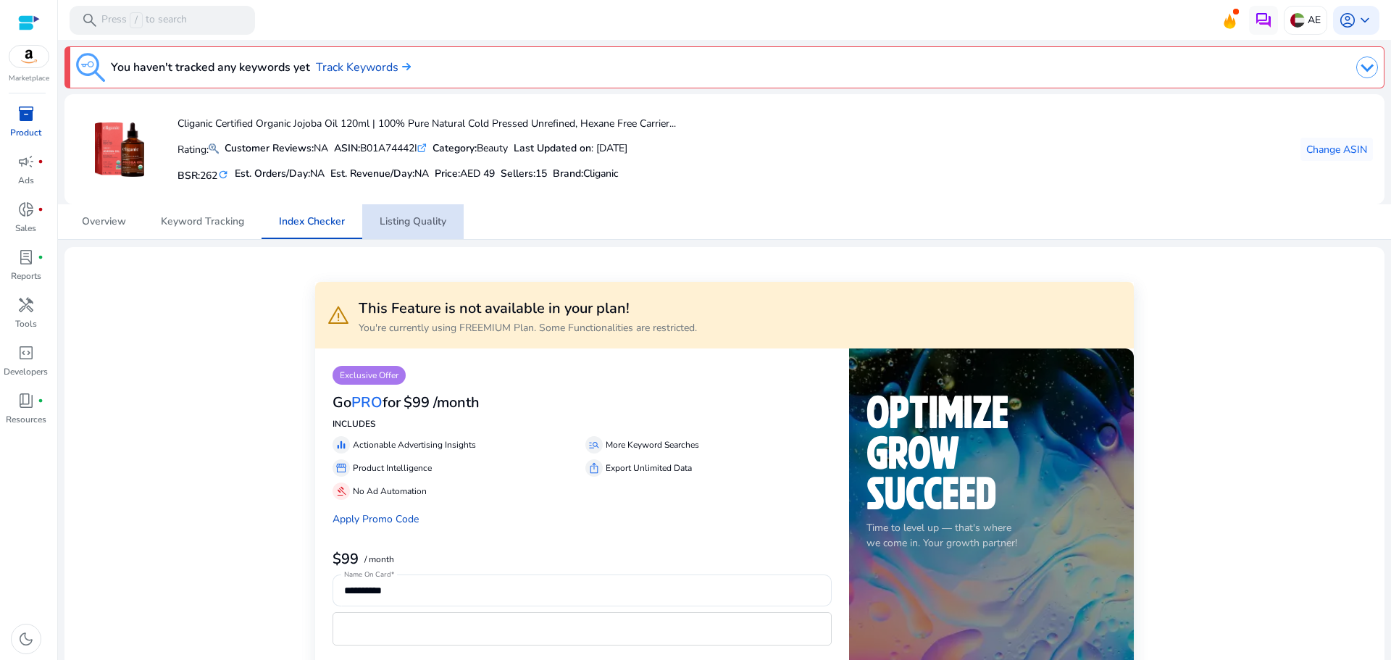
click at [396, 219] on span "Listing Quality" at bounding box center [413, 222] width 67 height 10
click at [105, 225] on span "Overview" at bounding box center [104, 222] width 44 height 10
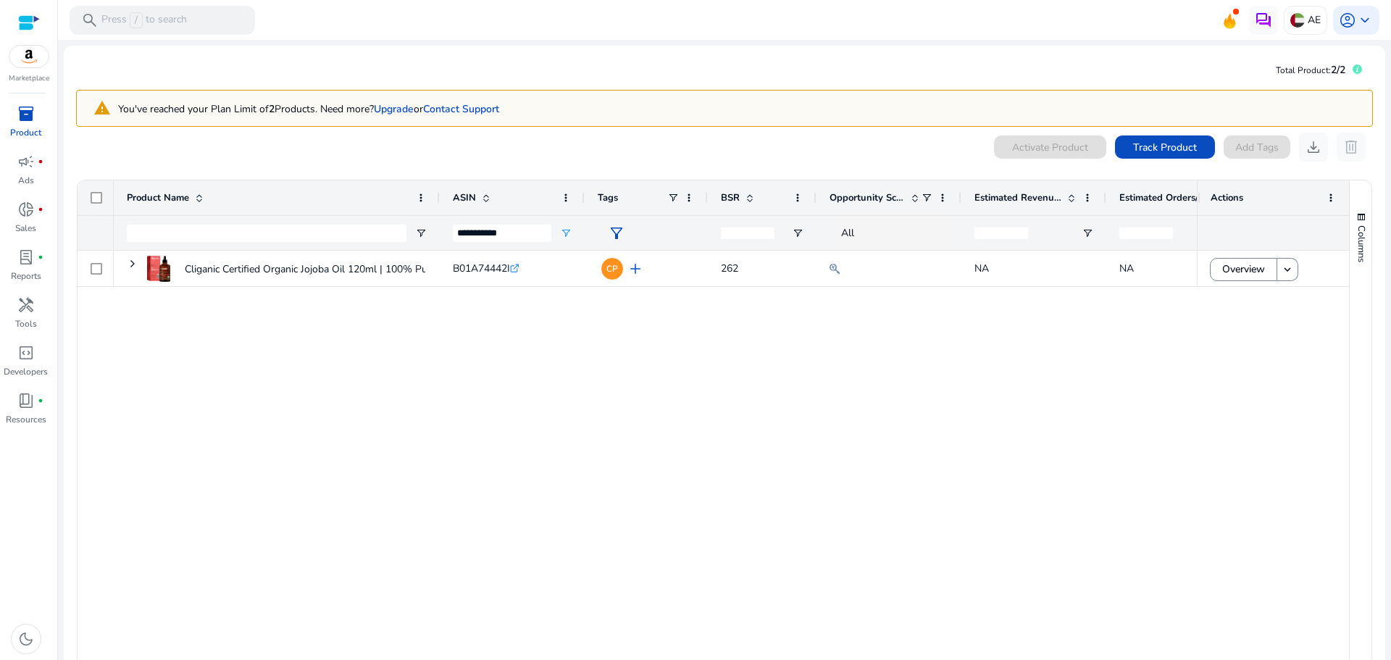
click at [193, 221] on div at bounding box center [267, 233] width 280 height 34
click at [194, 237] on input "Product Name Filter Input" at bounding box center [267, 233] width 280 height 17
paste input "**********"
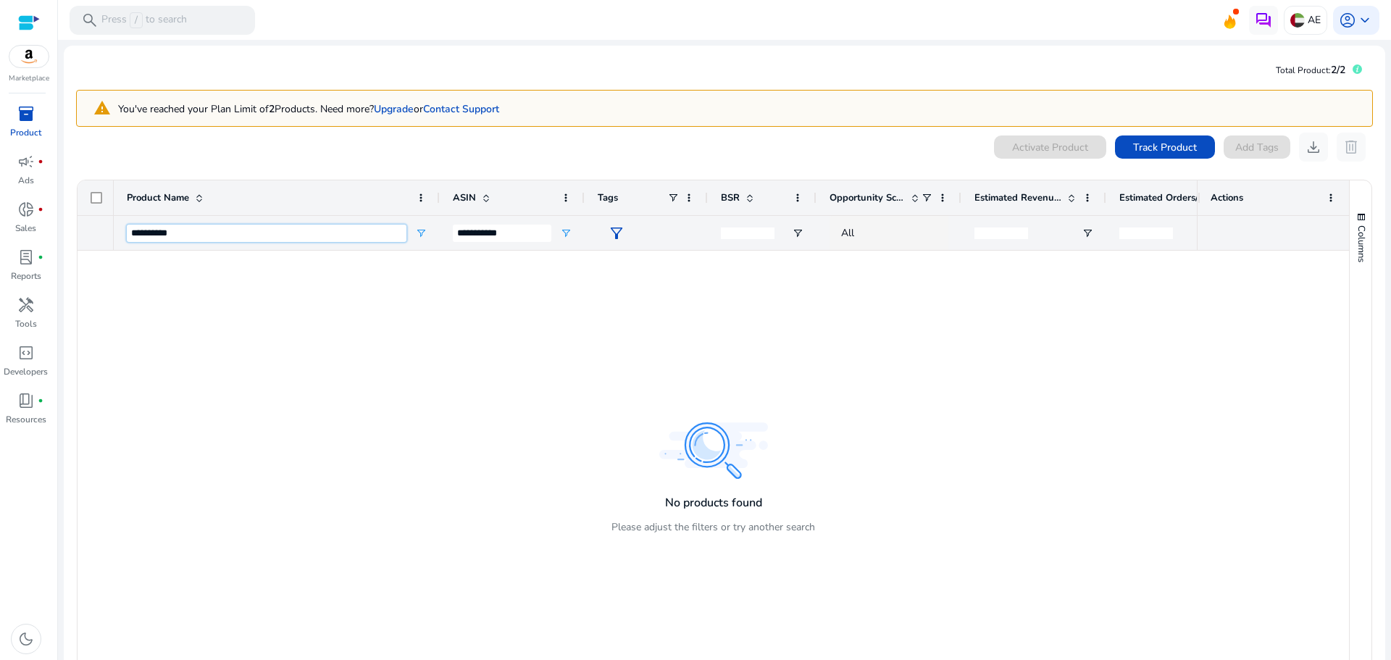
type input "**********"
click at [532, 230] on input "**********" at bounding box center [502, 233] width 99 height 17
paste input "ASIN Filter Input"
type input "**********"
click at [26, 164] on span "campaign" at bounding box center [25, 161] width 17 height 17
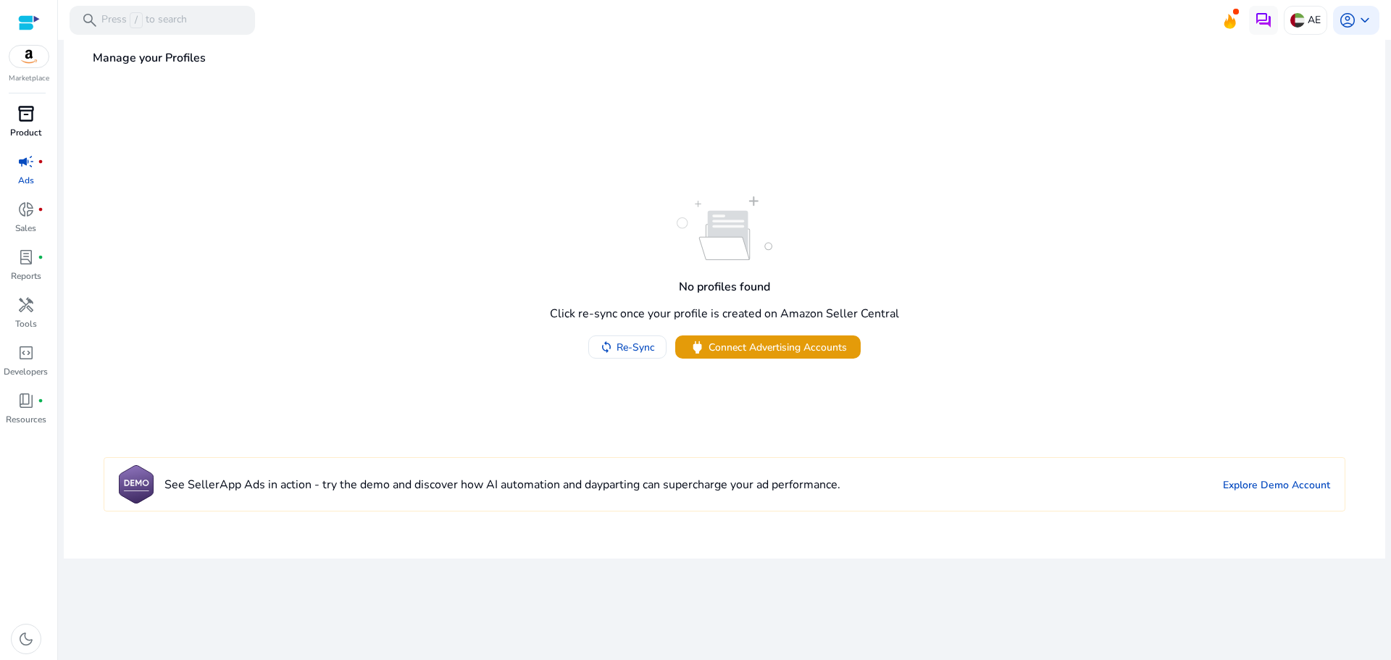
click at [27, 120] on span "inventory_2" at bounding box center [25, 113] width 17 height 17
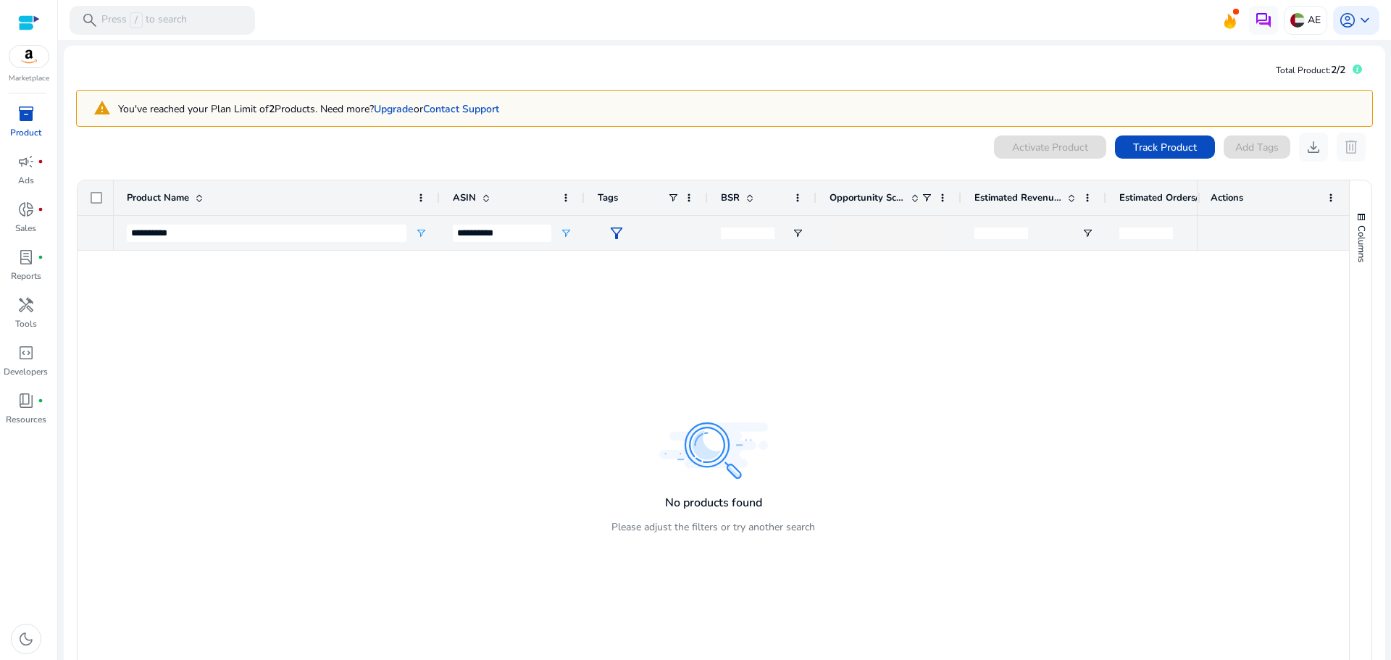
click at [302, 277] on div at bounding box center [655, 463] width 1083 height 425
click at [33, 29] on div at bounding box center [29, 22] width 22 height 17
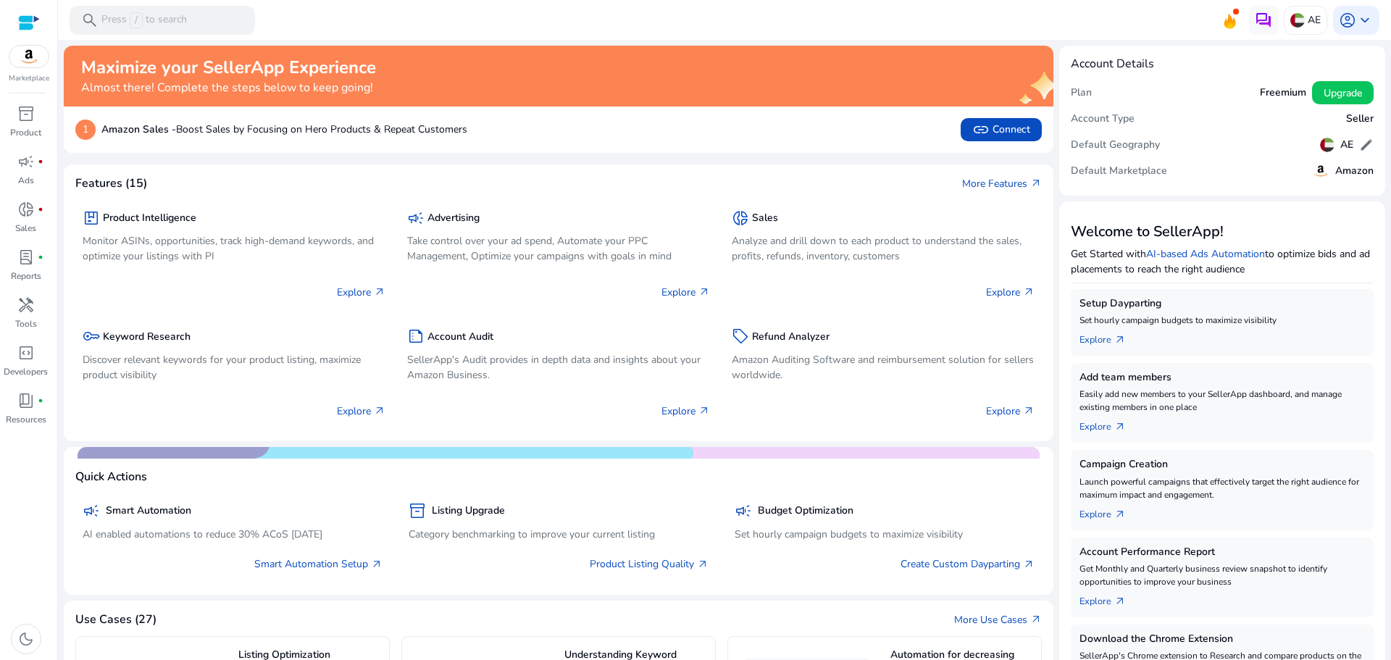
click at [29, 67] on div at bounding box center [29, 56] width 41 height 23
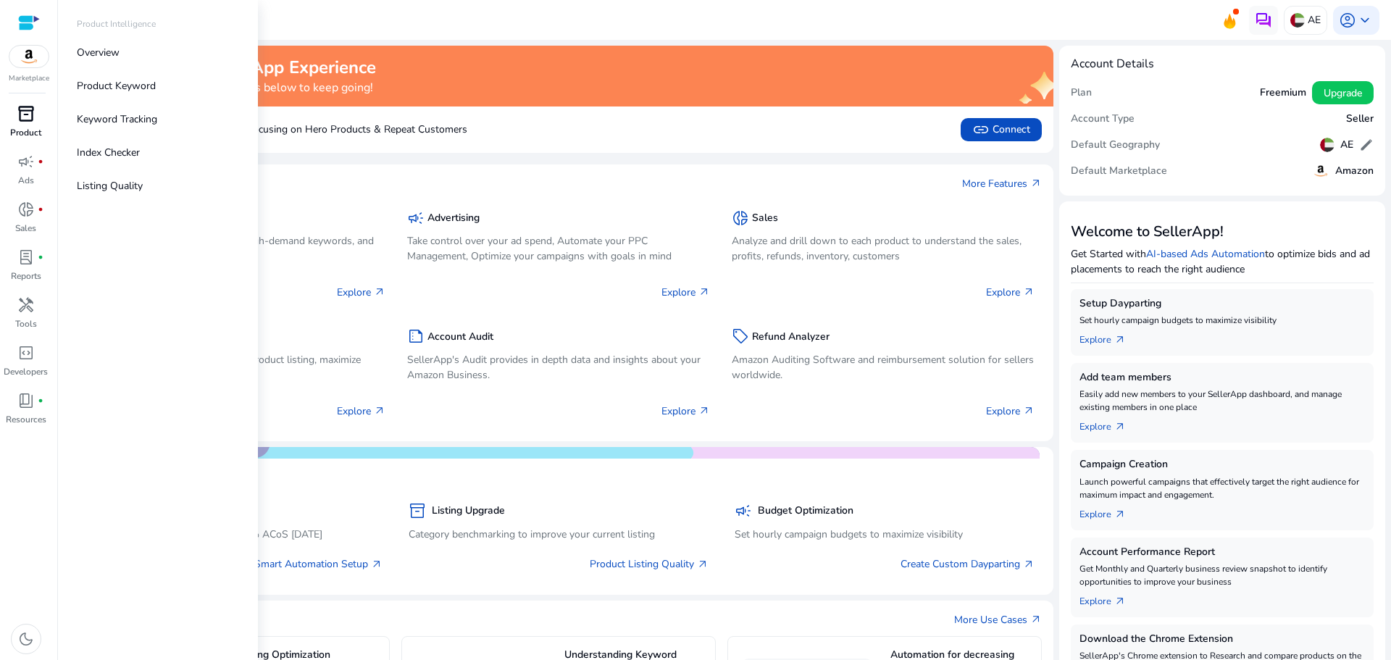
click at [24, 128] on p "Product" at bounding box center [25, 132] width 31 height 13
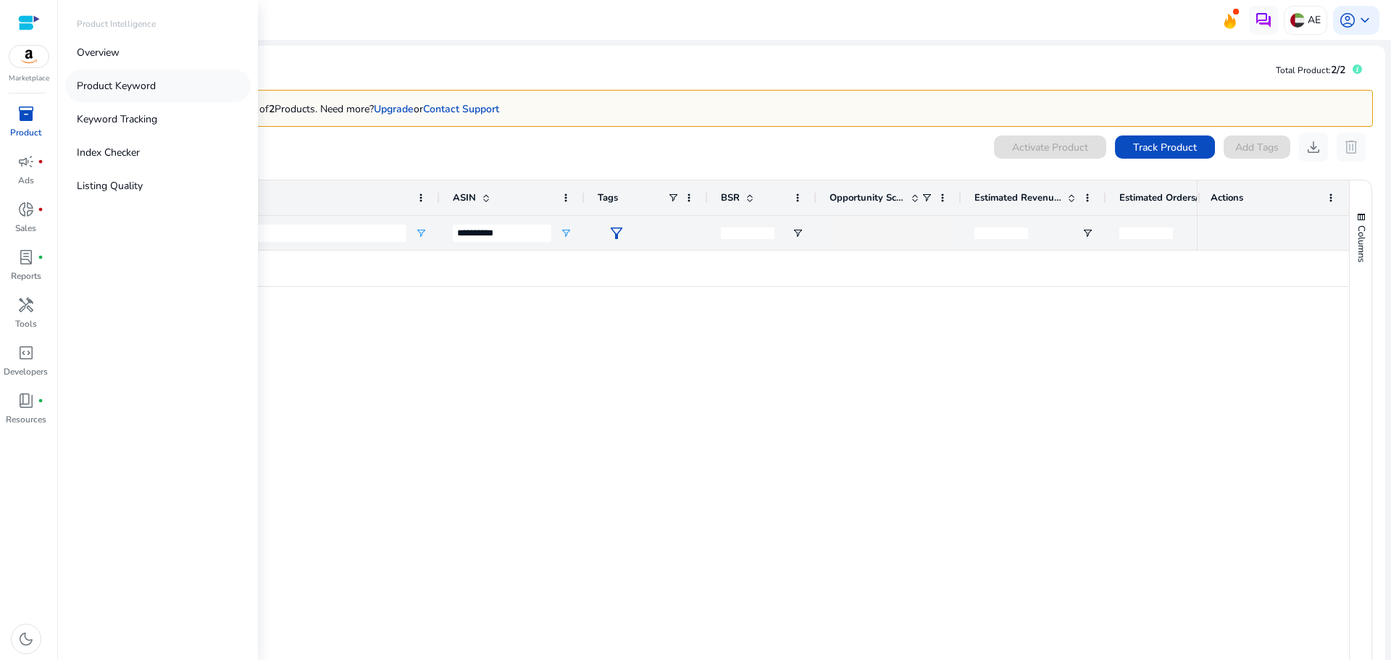
click at [140, 80] on p "Product Keyword" at bounding box center [116, 85] width 79 height 15
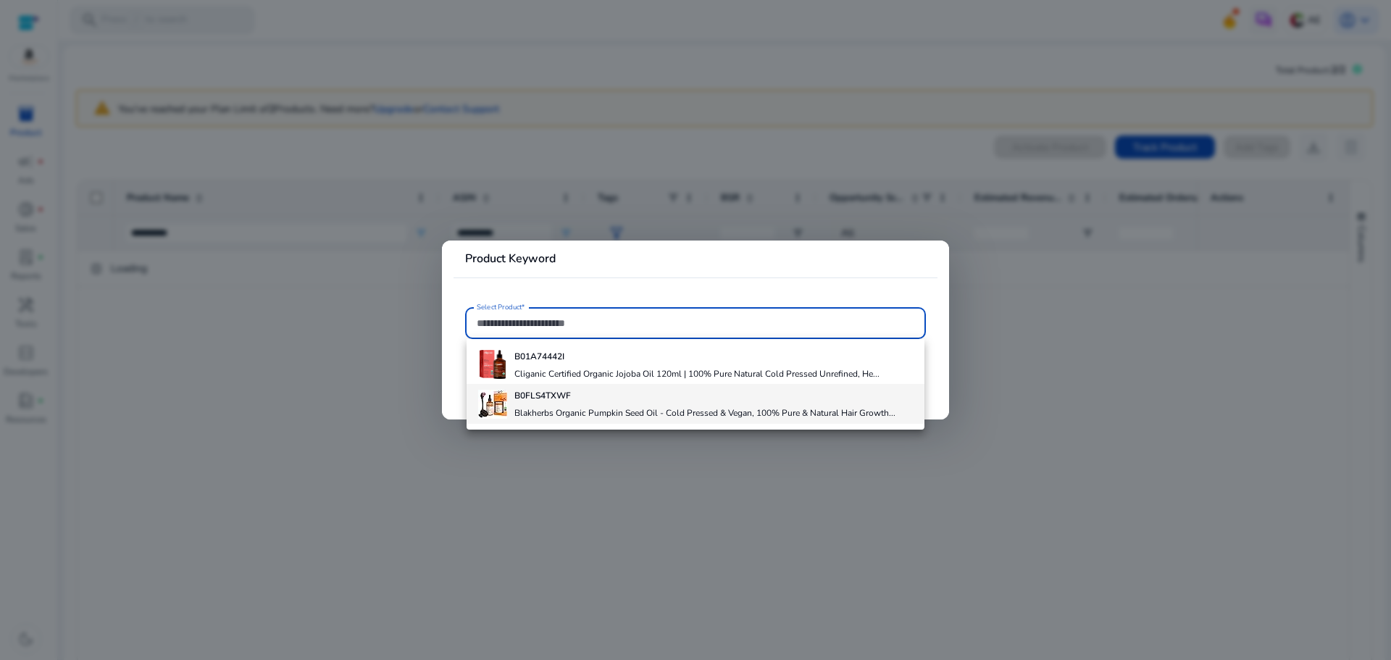
click at [551, 401] on b "B0FLS4TXWF" at bounding box center [542, 396] width 57 height 12
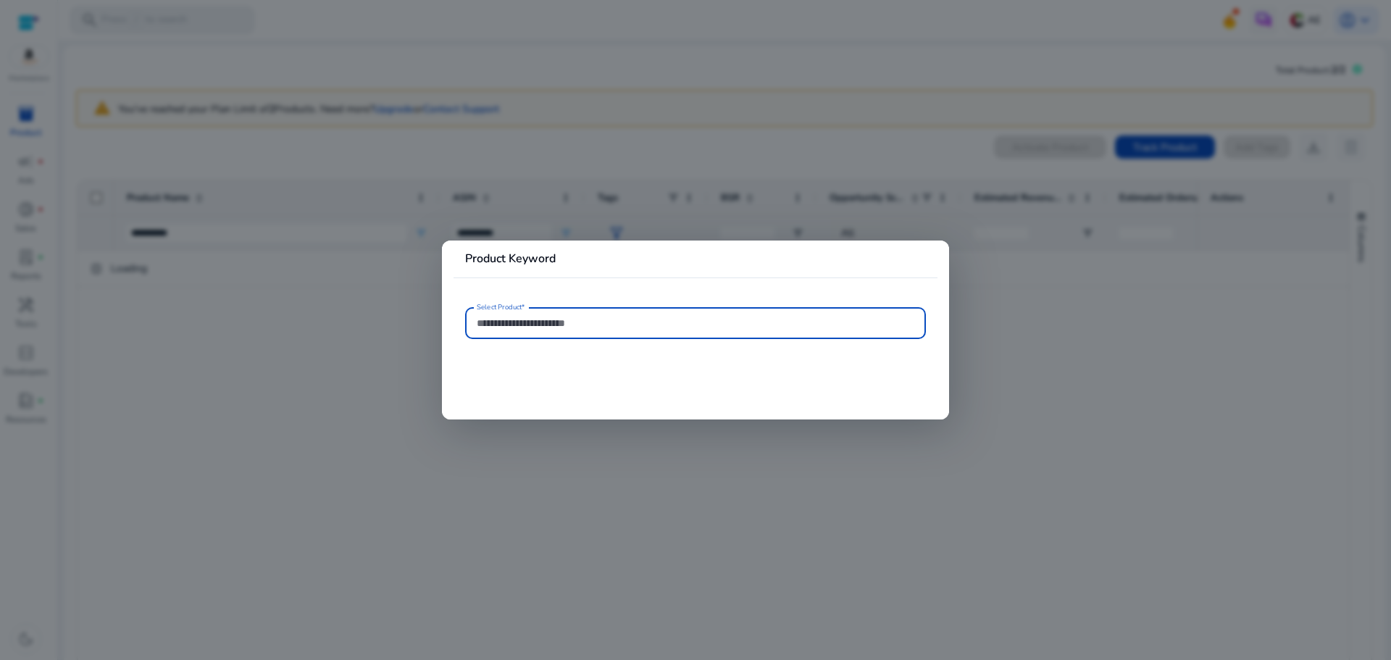
type input "**********"
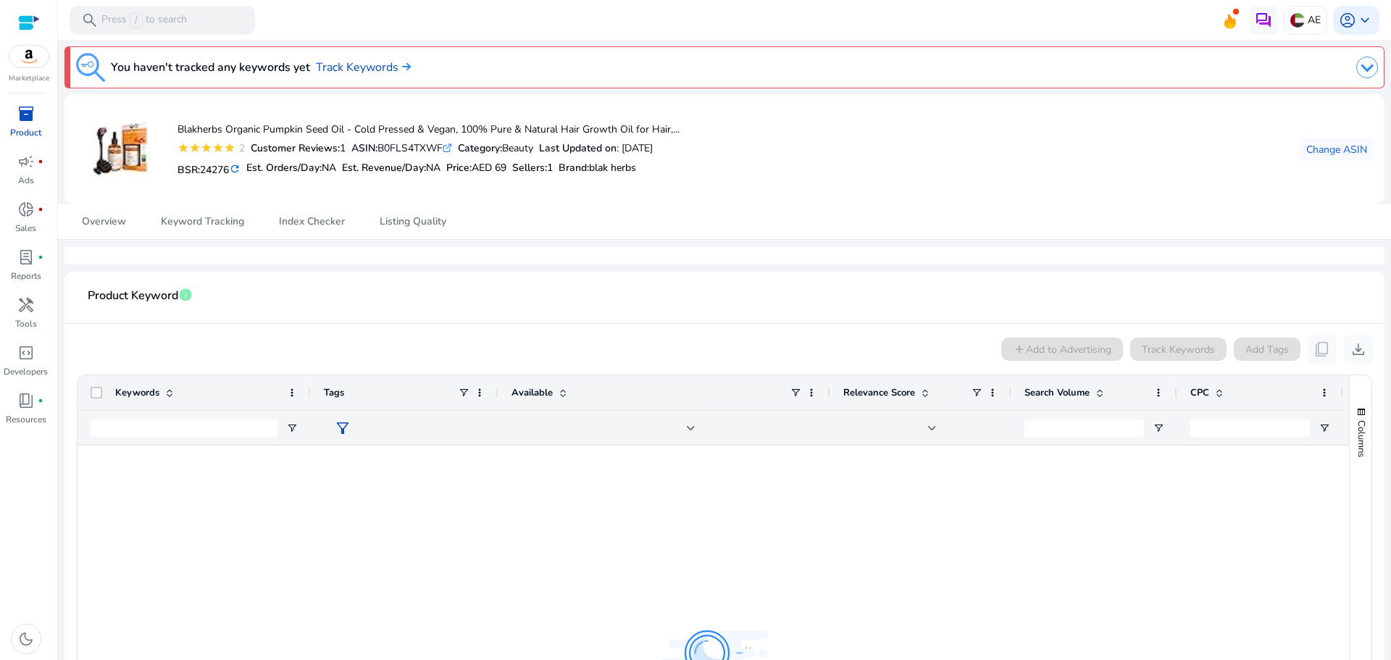
click at [241, 169] on mat-icon "refresh" at bounding box center [235, 169] width 12 height 14
click at [238, 172] on mat-icon "refresh" at bounding box center [234, 169] width 15 height 17
click at [356, 149] on b "ASIN:" at bounding box center [364, 148] width 26 height 14
drag, startPoint x: 125, startPoint y: 149, endPoint x: 129, endPoint y: 159, distance: 10.8
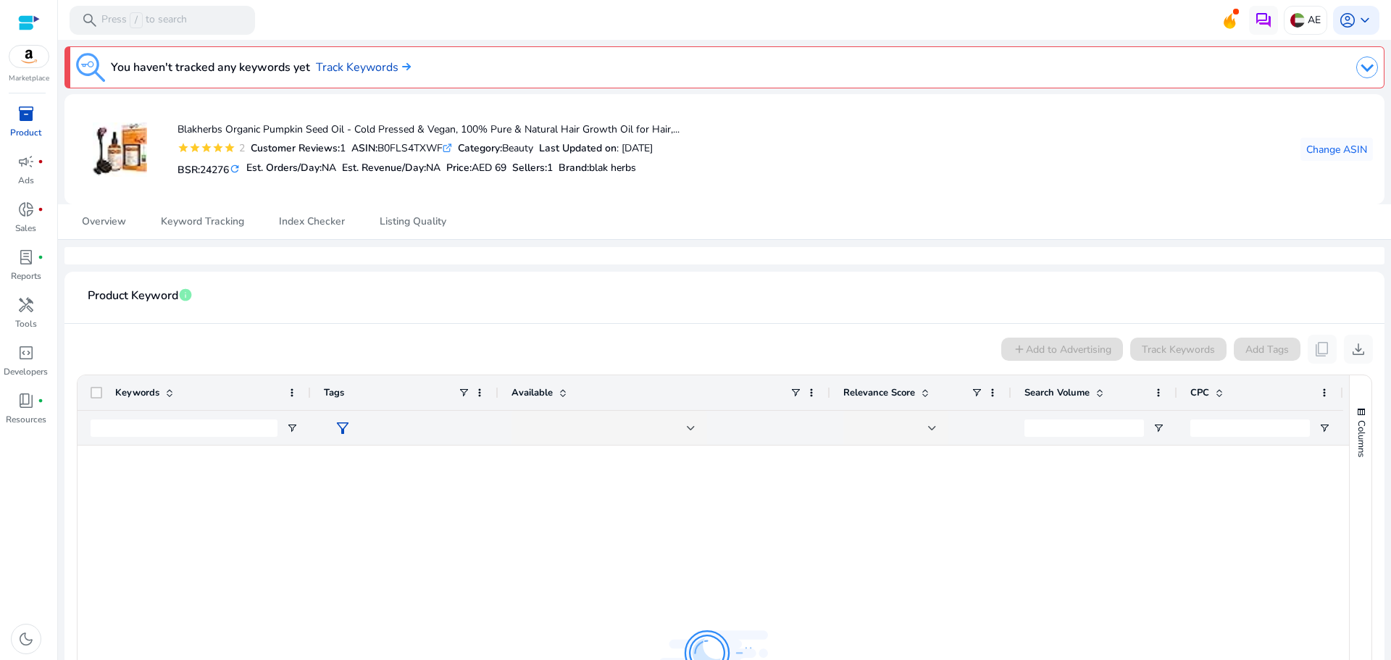
click at [125, 149] on img at bounding box center [120, 149] width 54 height 54
click at [183, 227] on span "Keyword Tracking" at bounding box center [202, 222] width 83 height 10
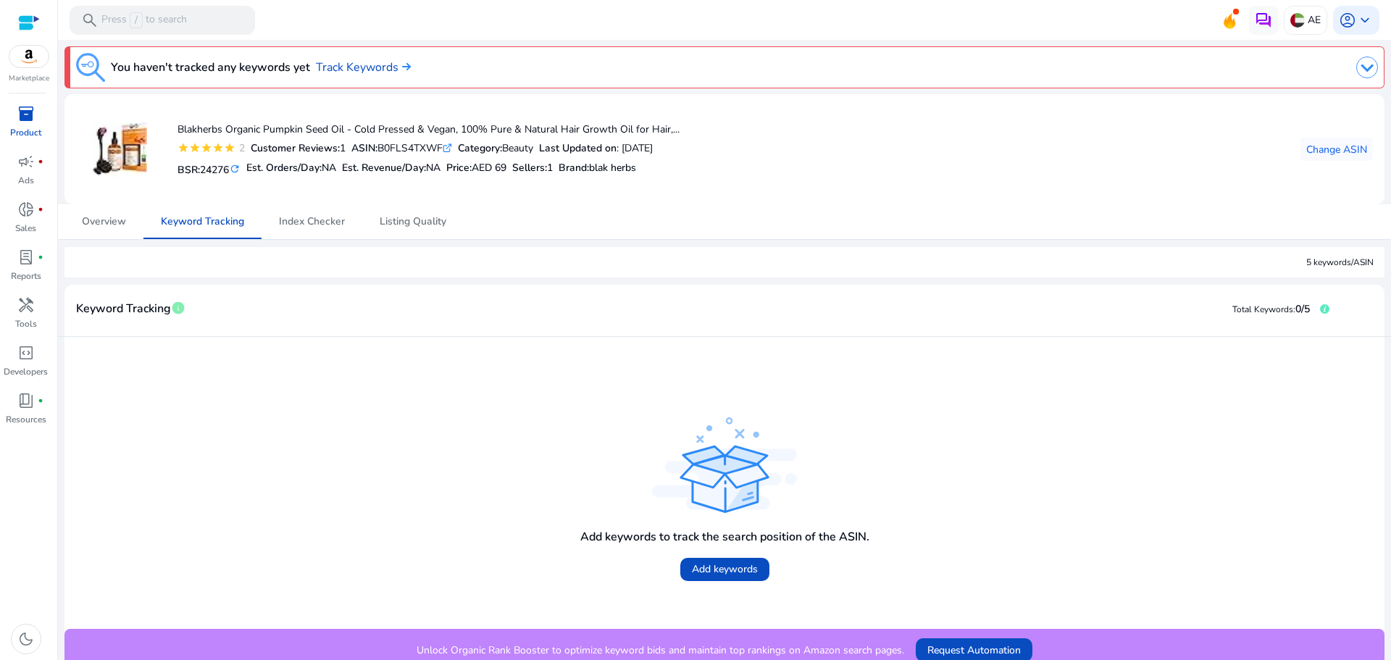
click at [37, 57] on img at bounding box center [28, 57] width 39 height 22
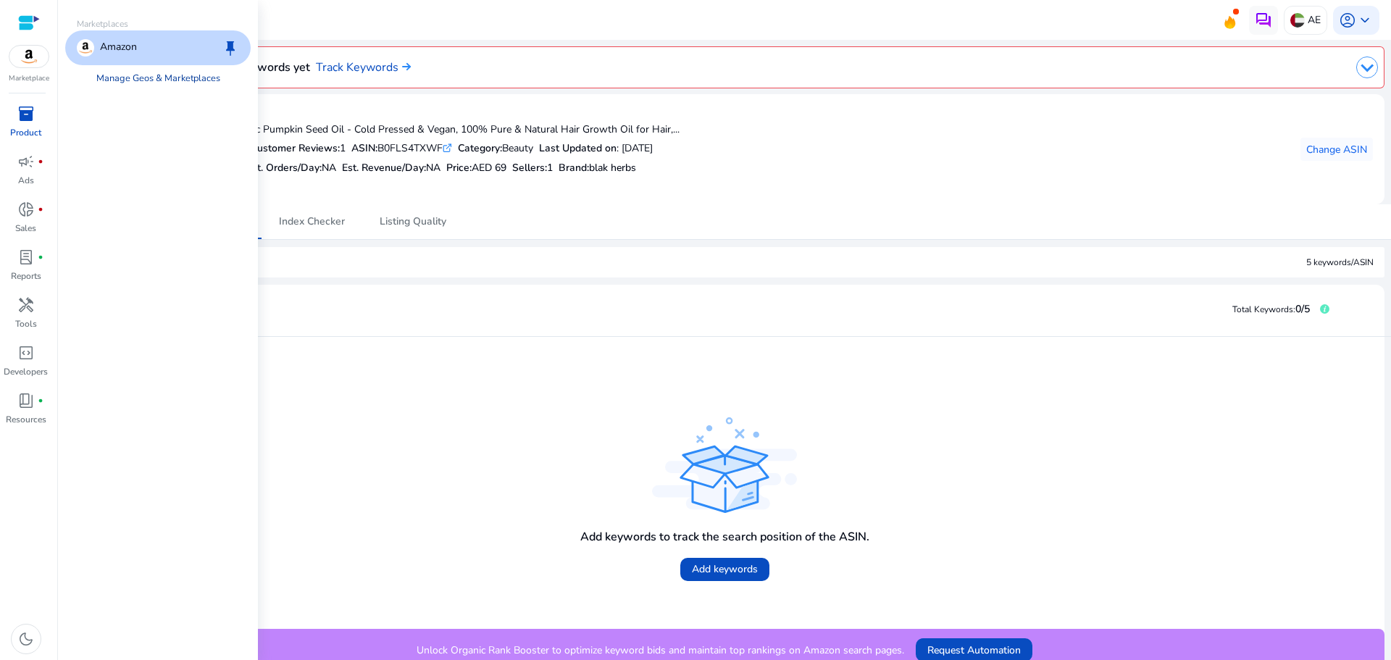
click at [156, 78] on link "Manage Geos & Marketplaces" at bounding box center [158, 78] width 147 height 26
